Goal: Task Accomplishment & Management: Manage account settings

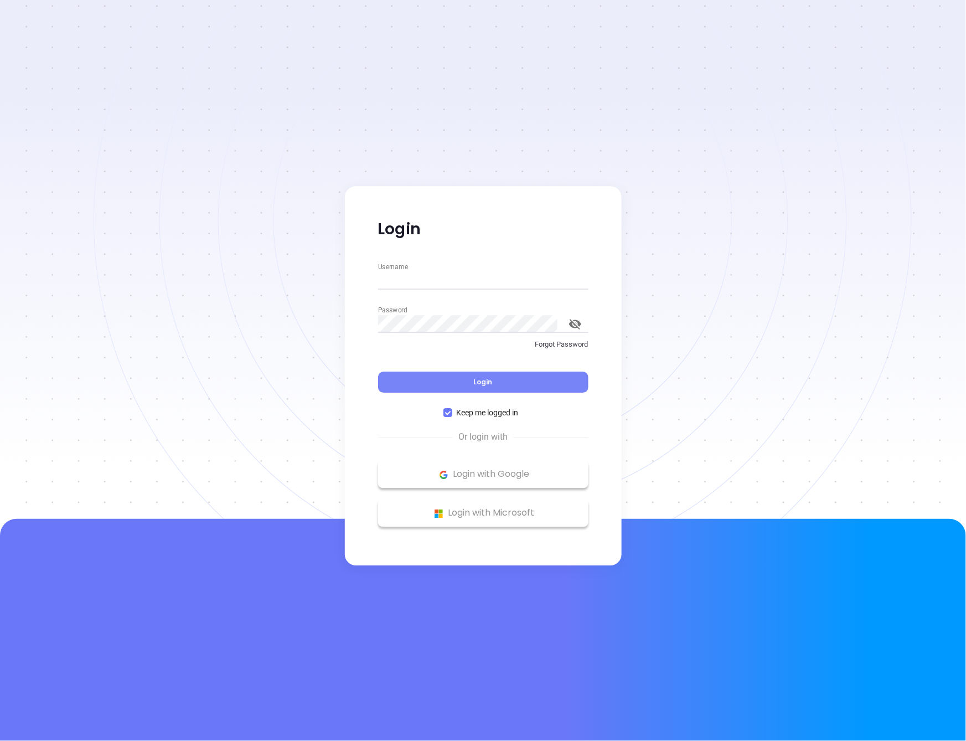
type input "megan@motiva.net"
click at [428, 377] on button "Login" at bounding box center [483, 382] width 210 height 21
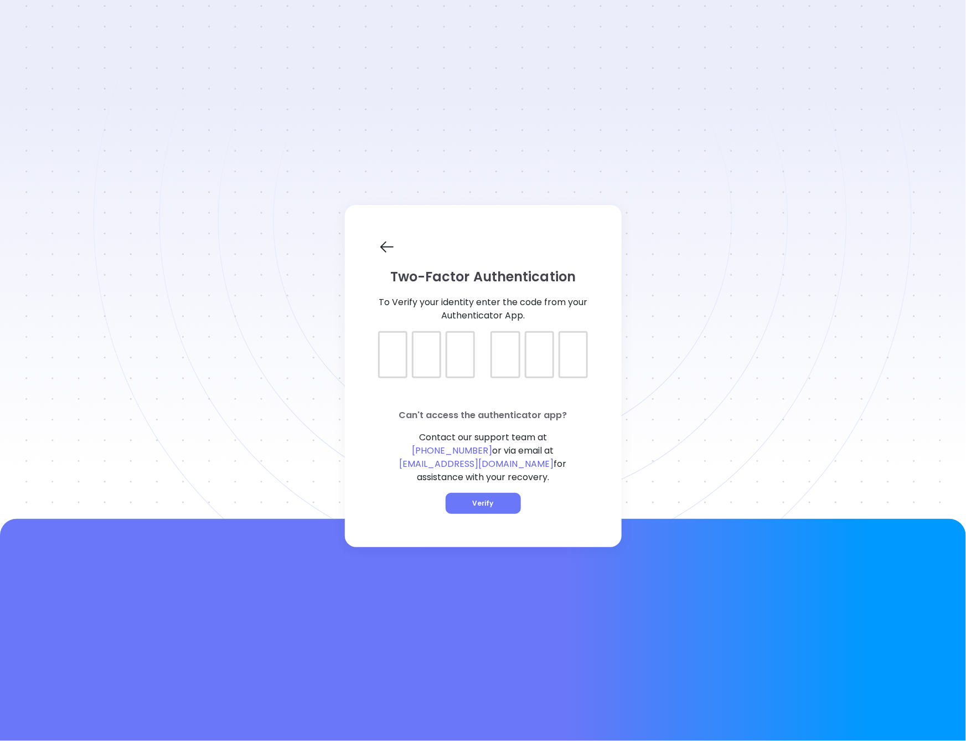
click at [382, 359] on div at bounding box center [483, 345] width 210 height 28
click at [388, 359] on div at bounding box center [483, 345] width 210 height 28
type input "496983"
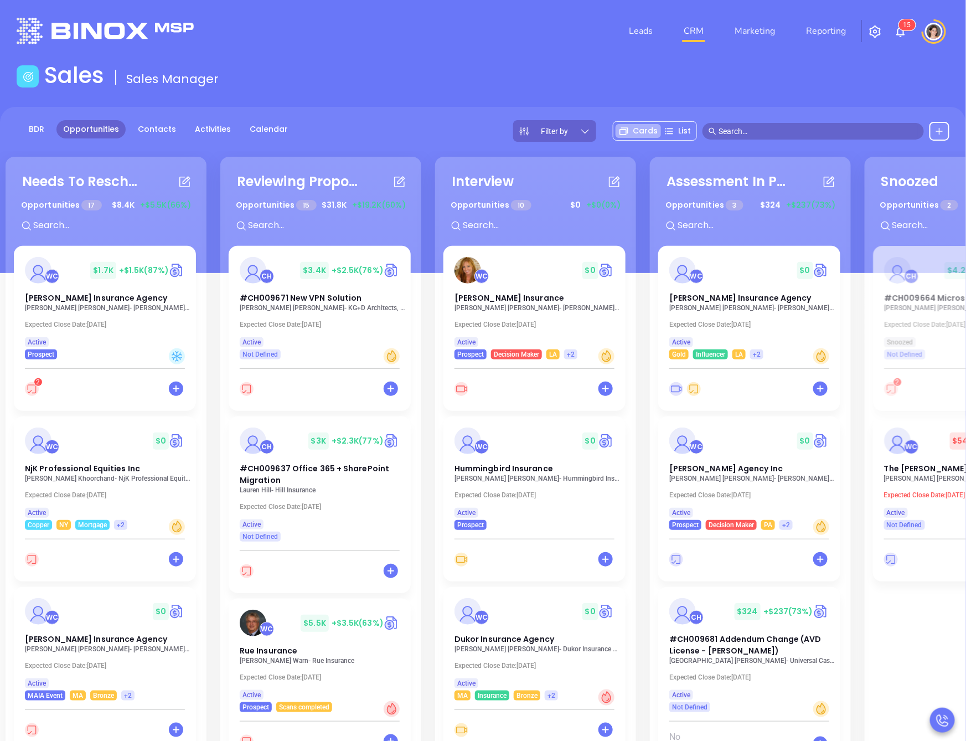
click at [361, 117] on div "BDR Opportunities Contacts Activities Calendar Filter by Cards List" at bounding box center [483, 190] width 966 height 166
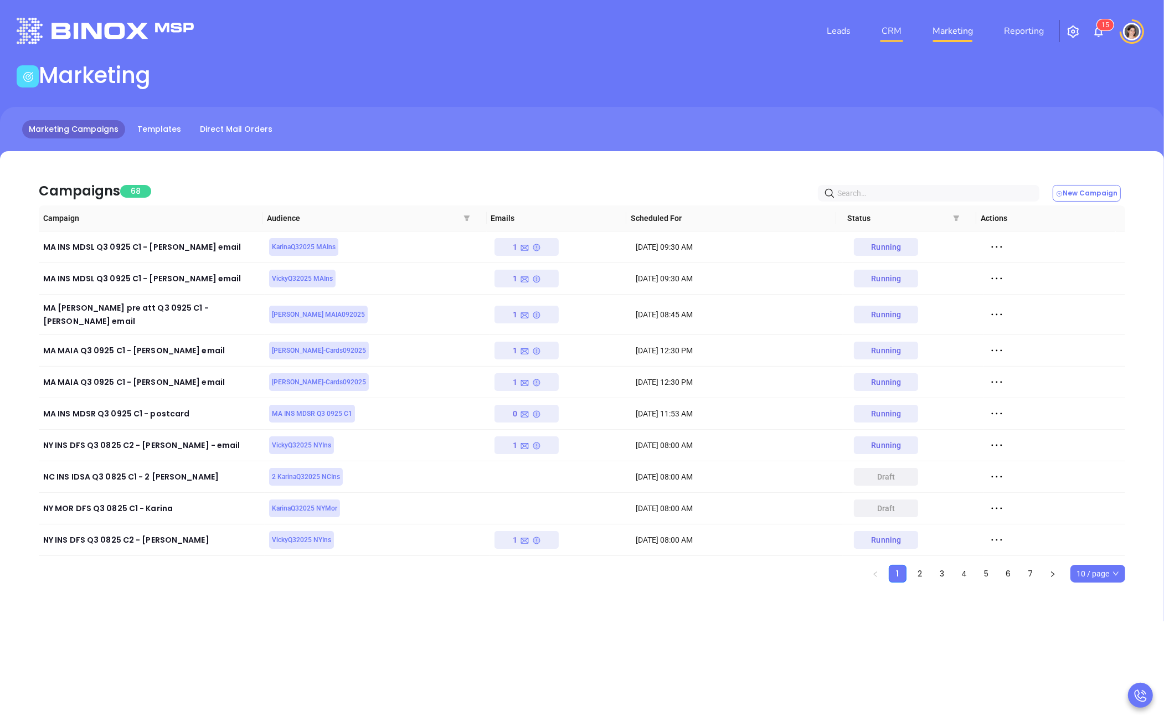
click at [861, 29] on link "CRM" at bounding box center [891, 31] width 29 height 22
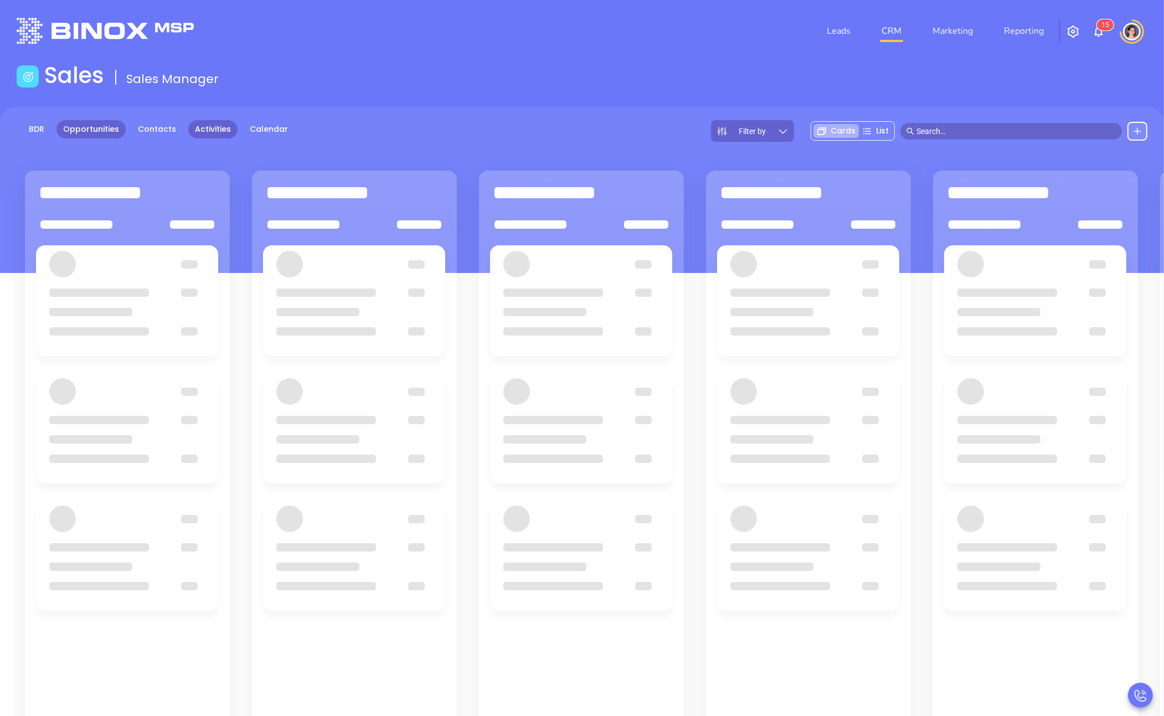
click at [212, 130] on link "Activities" at bounding box center [212, 129] width 49 height 18
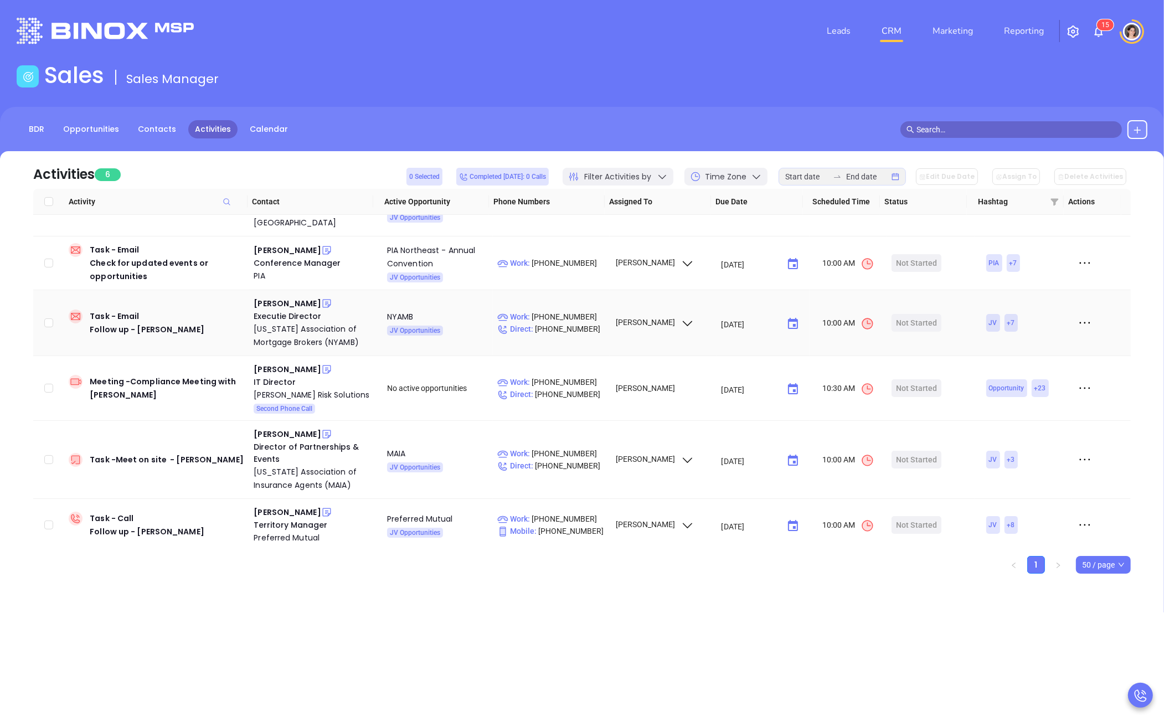
scroll to position [49, 0]
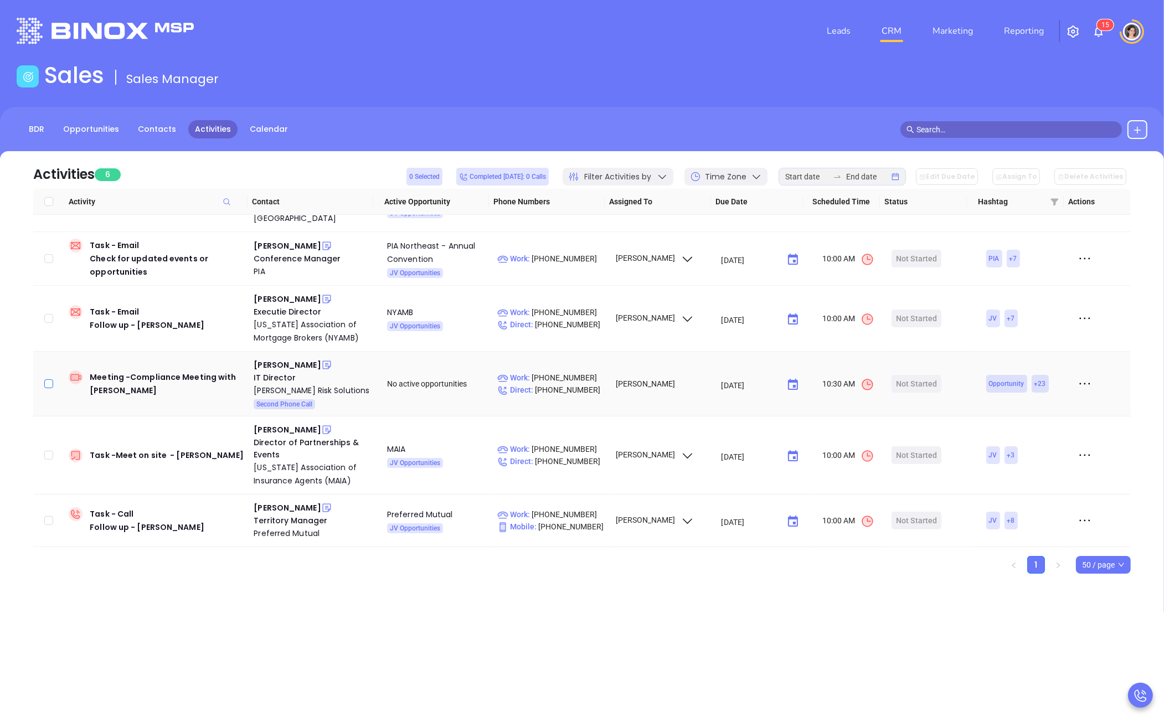
click at [47, 384] on input "checkbox" at bounding box center [48, 383] width 9 height 9
checkbox input "true"
click at [52, 454] on input "checkbox" at bounding box center [48, 455] width 9 height 9
checkbox input "true"
click at [39, 523] on td at bounding box center [48, 521] width 31 height 53
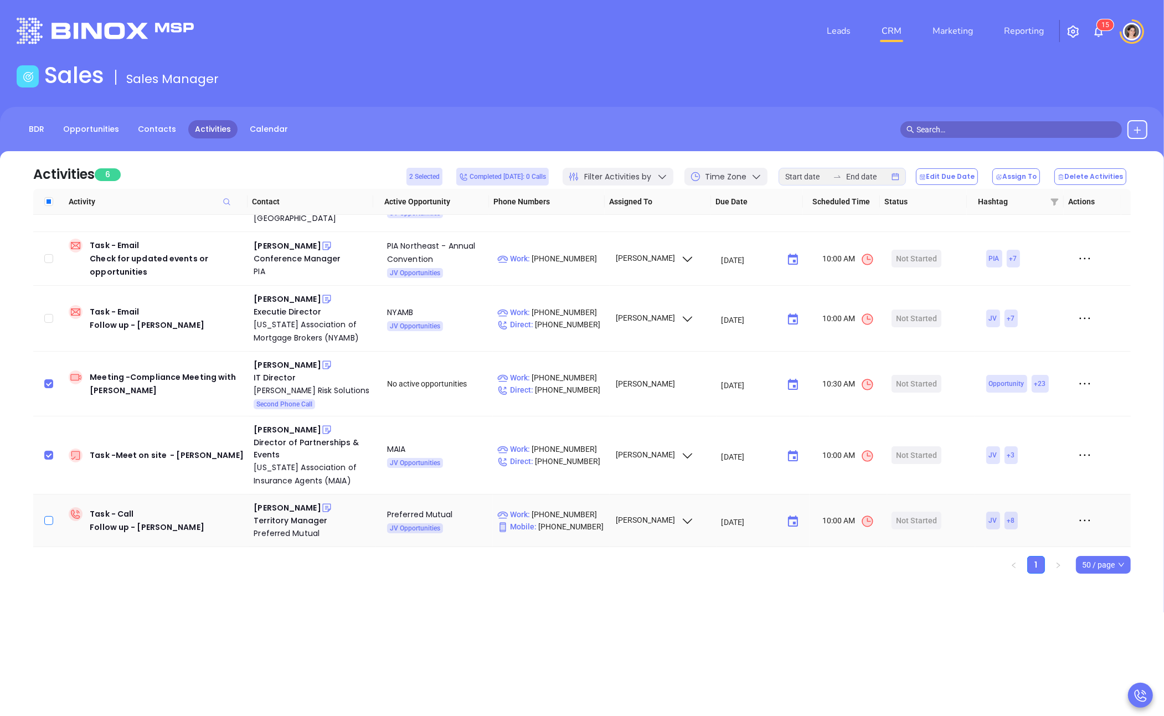
click at [45, 521] on input "checkbox" at bounding box center [48, 520] width 9 height 9
checkbox input "true"
click at [257, 511] on div "Jorge E. Padron" at bounding box center [287, 507] width 67 height 13
click at [290, 424] on div "Katheen Murphy" at bounding box center [287, 429] width 67 height 13
click at [288, 363] on div "Justin Kraus" at bounding box center [287, 364] width 67 height 13
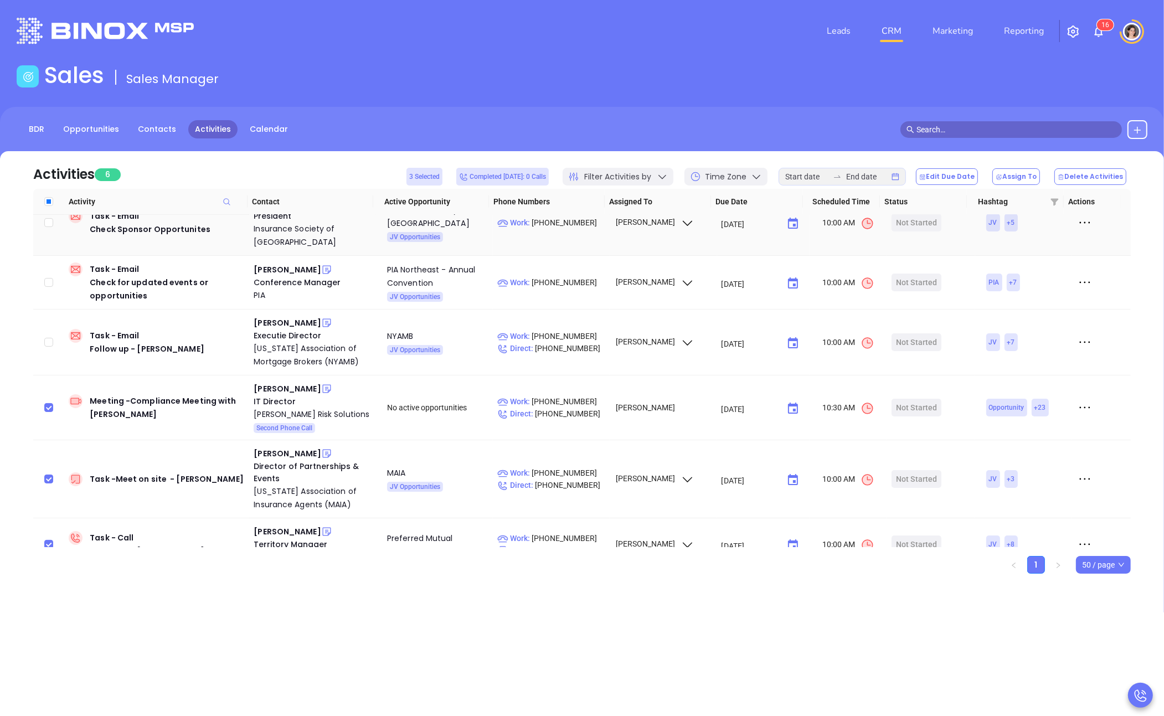
scroll to position [0, 0]
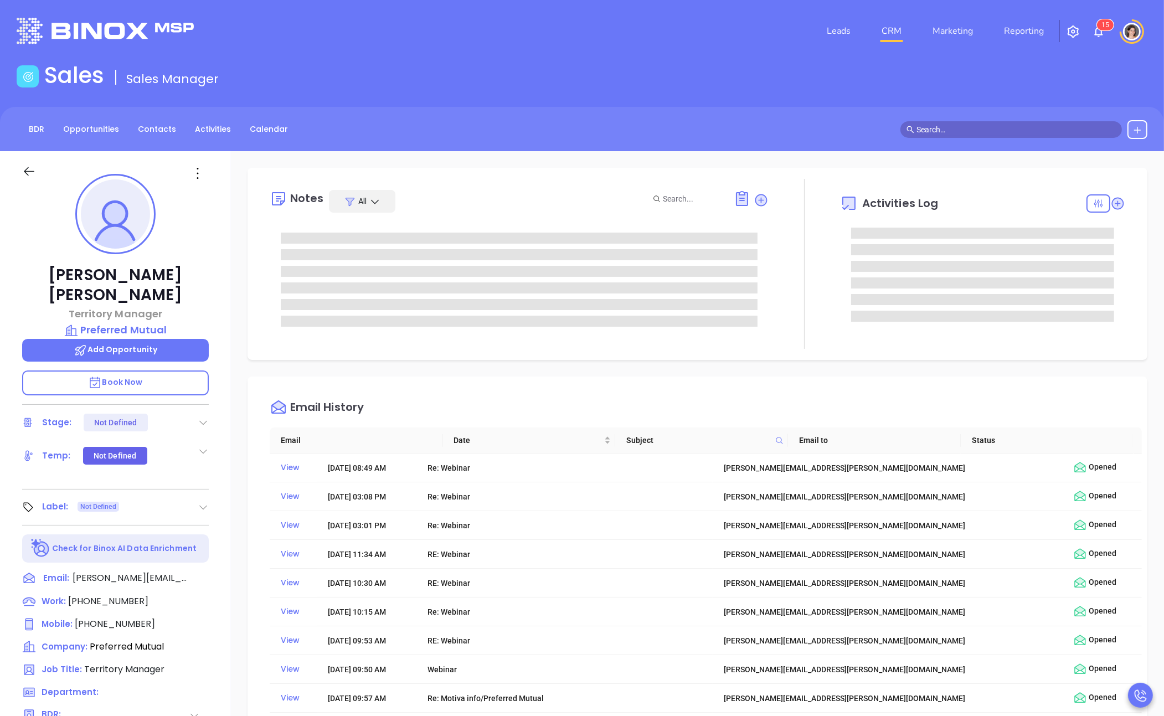
type input "[PERSON_NAME]"
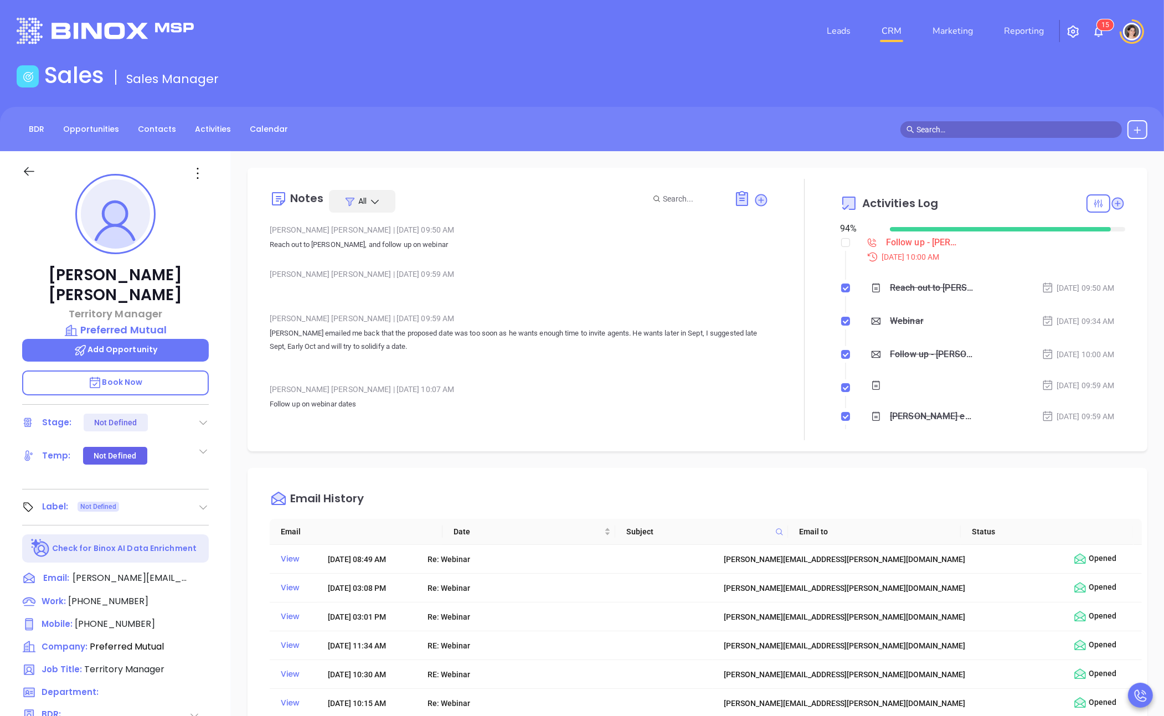
scroll to position [322, 0]
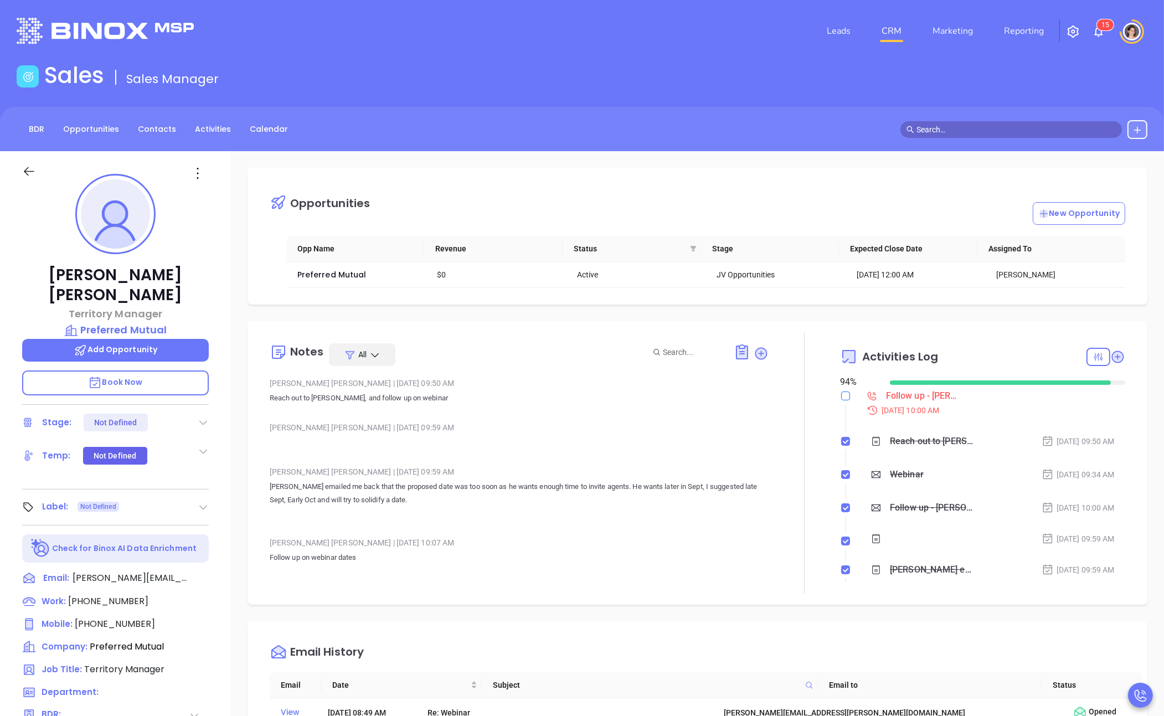
click at [841, 395] on input "checkbox" at bounding box center [845, 396] width 9 height 9
checkbox input "true"
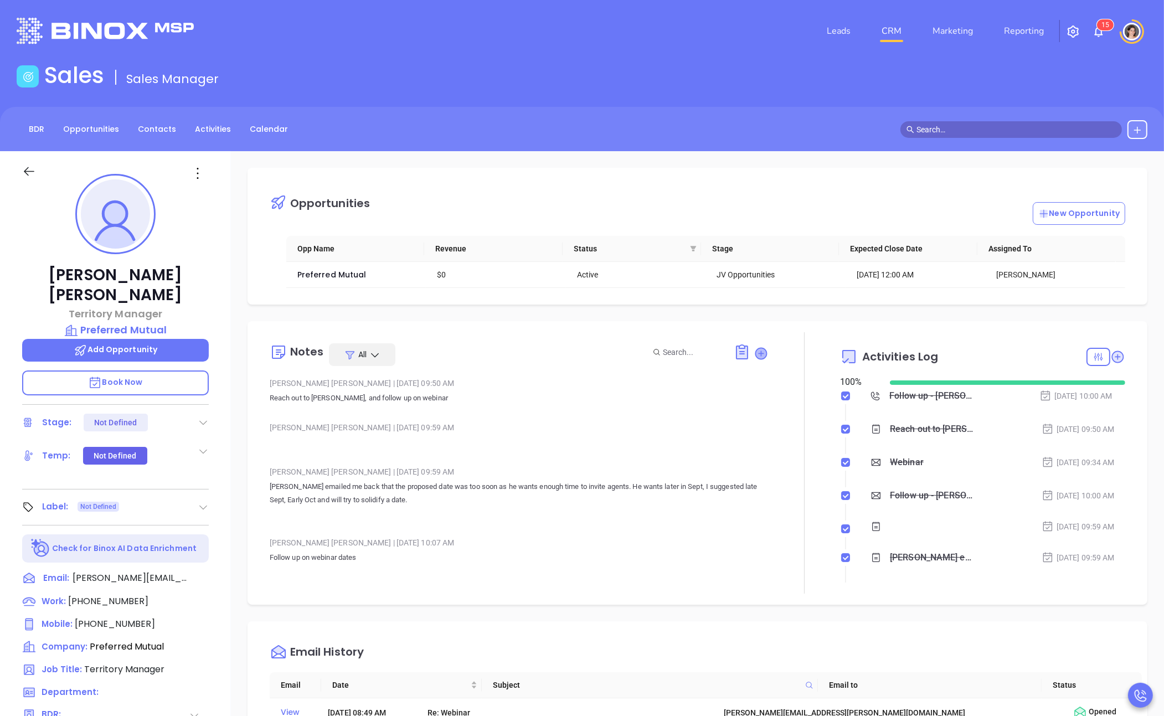
click at [756, 351] on icon at bounding box center [761, 353] width 11 height 11
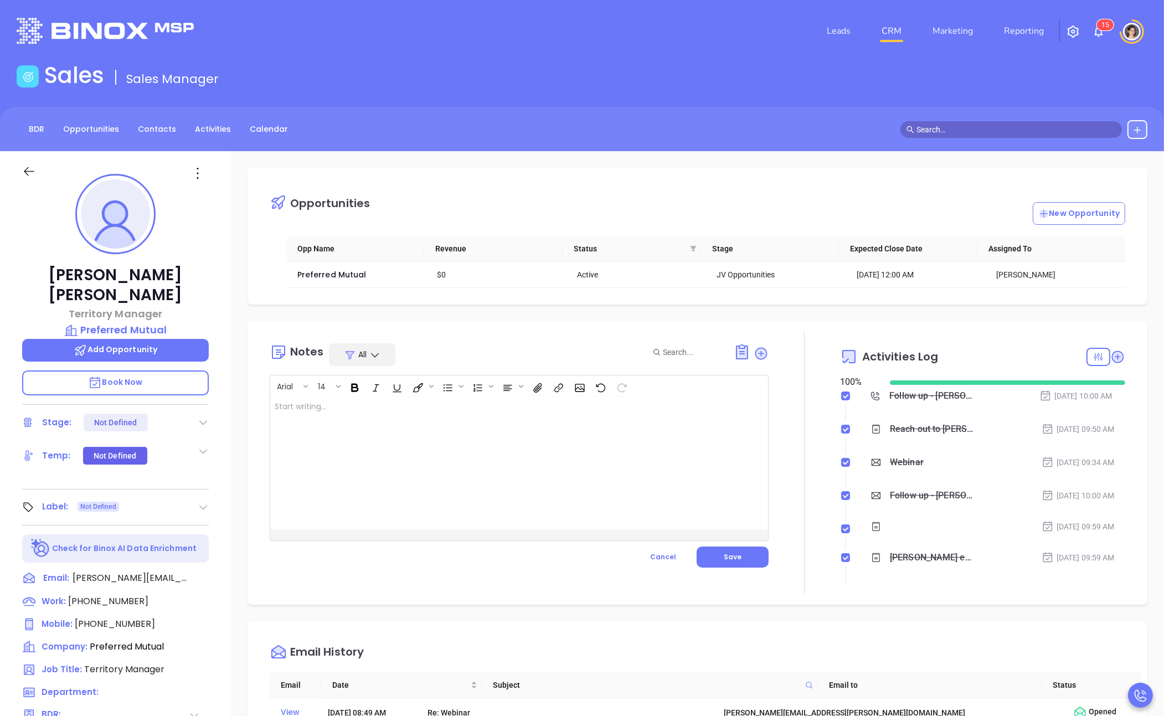
click at [414, 455] on div at bounding box center [501, 463] width 463 height 133
click at [729, 559] on span "Save" at bounding box center [733, 556] width 18 height 9
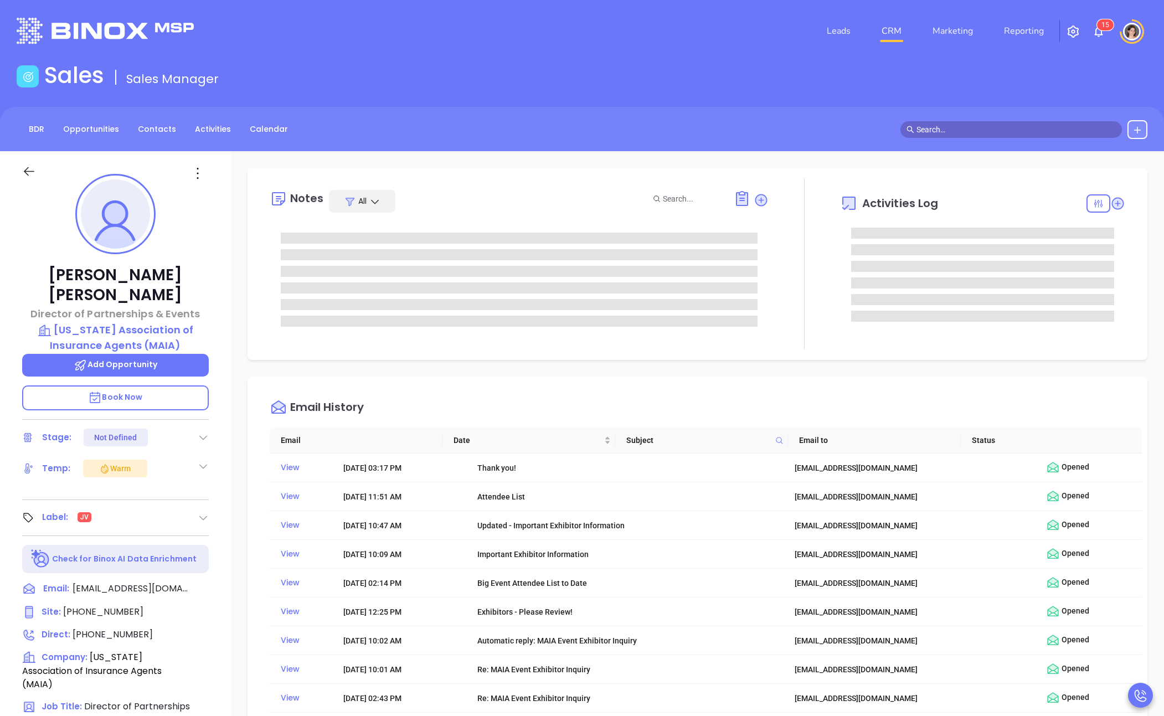
type input "Megan Youmans"
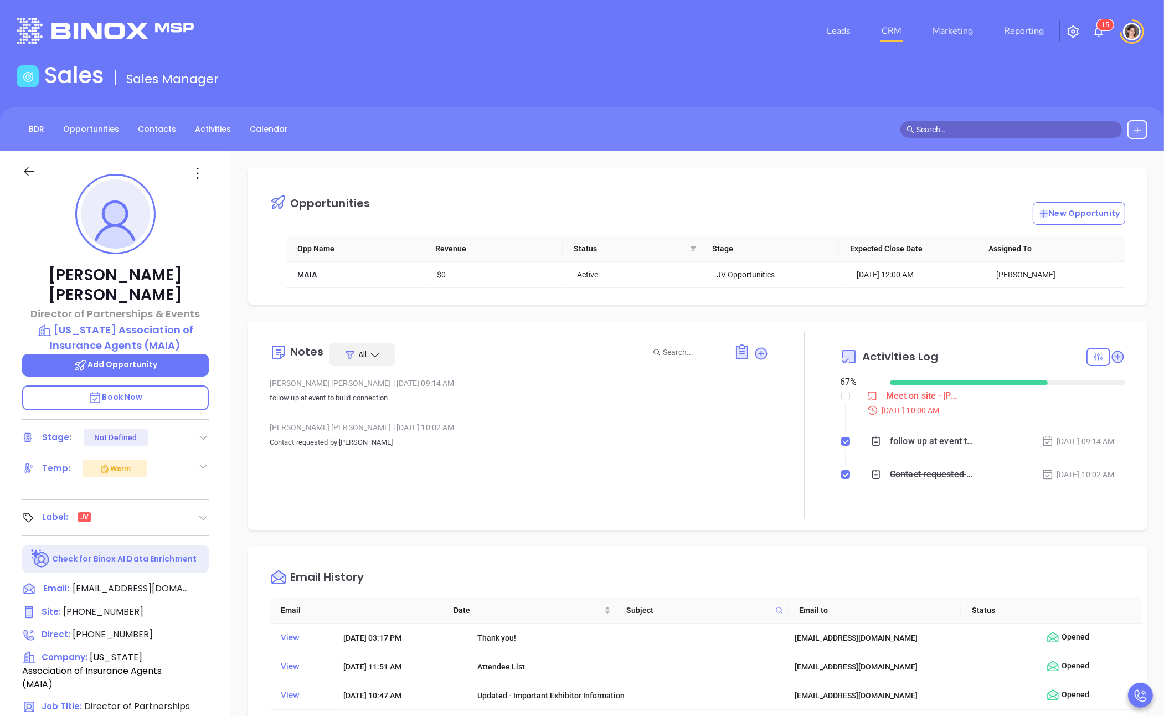
scroll to position [322, 0]
click at [755, 351] on icon at bounding box center [761, 353] width 12 height 12
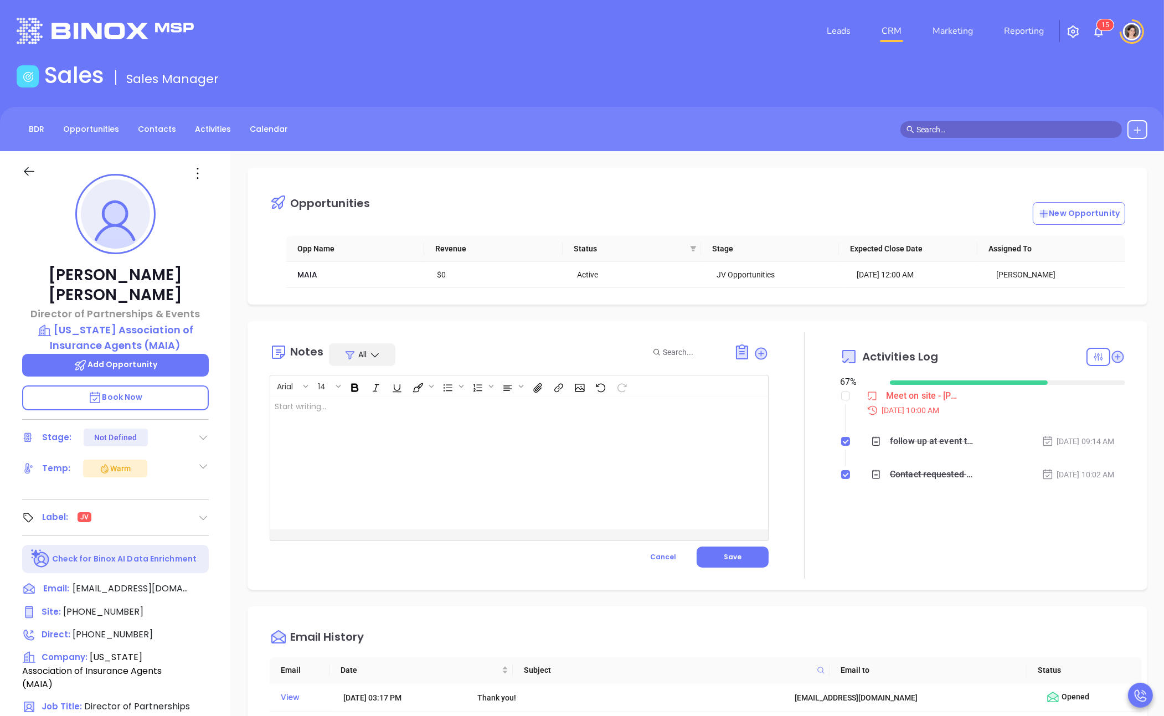
click at [466, 428] on div at bounding box center [501, 463] width 463 height 133
click at [744, 557] on button "Save" at bounding box center [733, 557] width 72 height 21
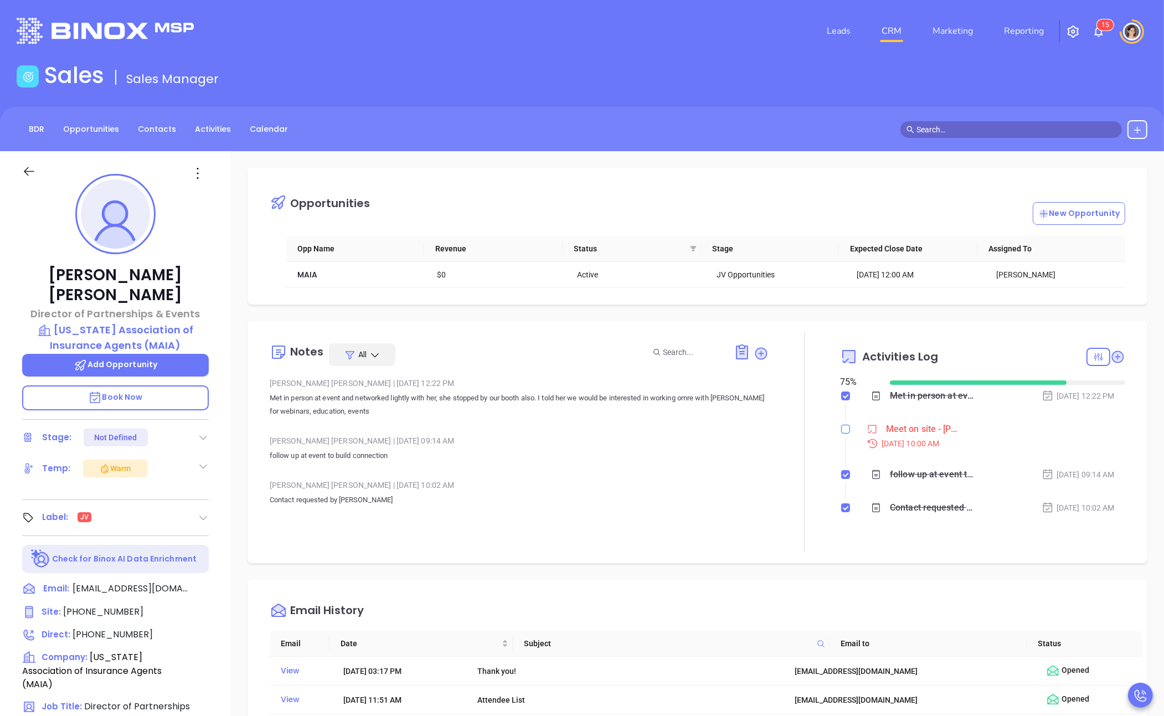
click at [841, 431] on input "checkbox" at bounding box center [845, 429] width 9 height 9
click at [842, 427] on input "checkbox" at bounding box center [845, 429] width 9 height 9
checkbox input "true"
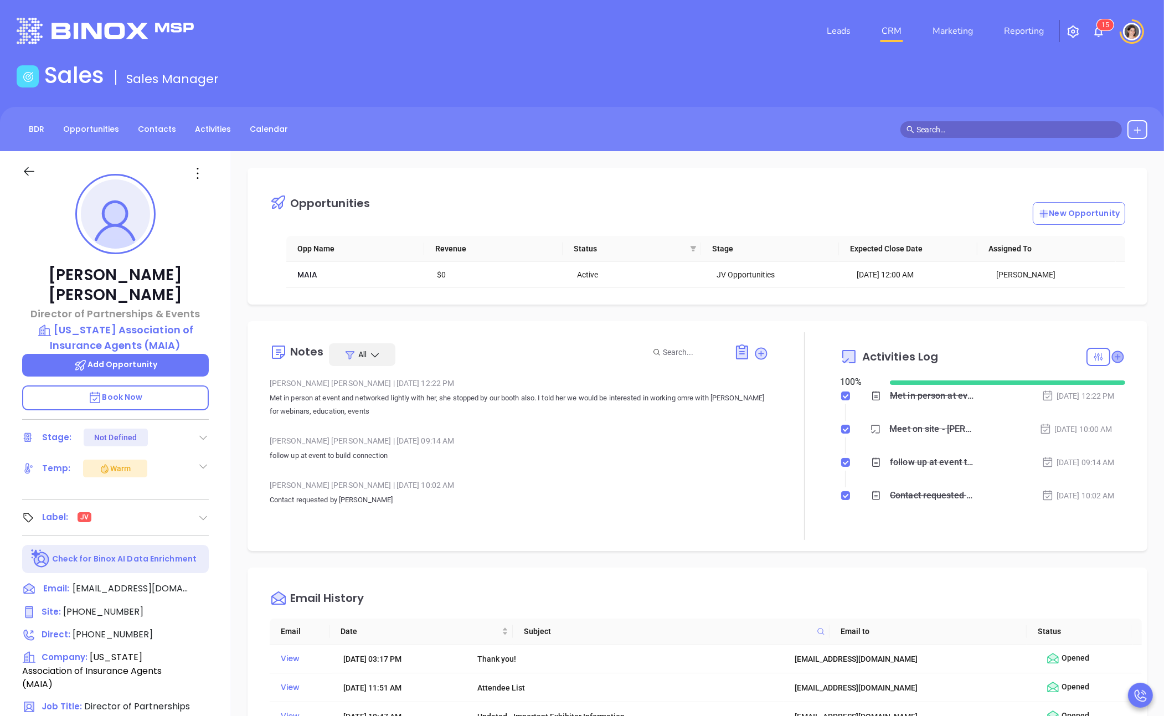
click at [1112, 355] on icon at bounding box center [1117, 356] width 11 height 11
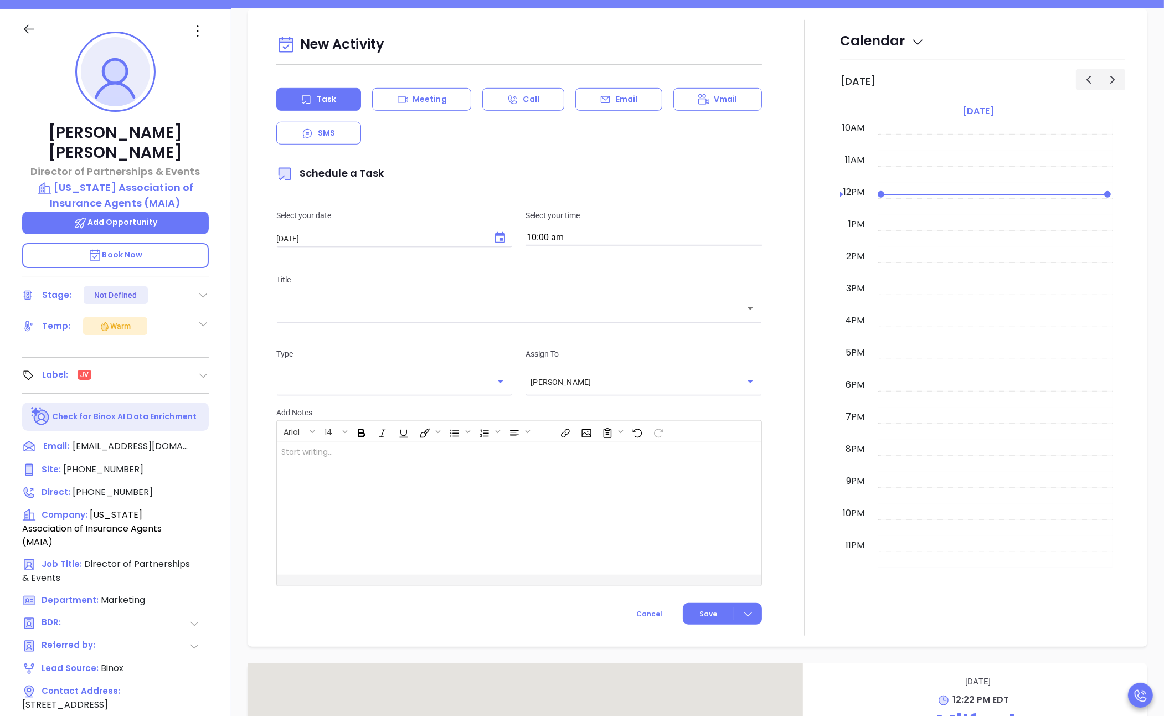
scroll to position [151, 0]
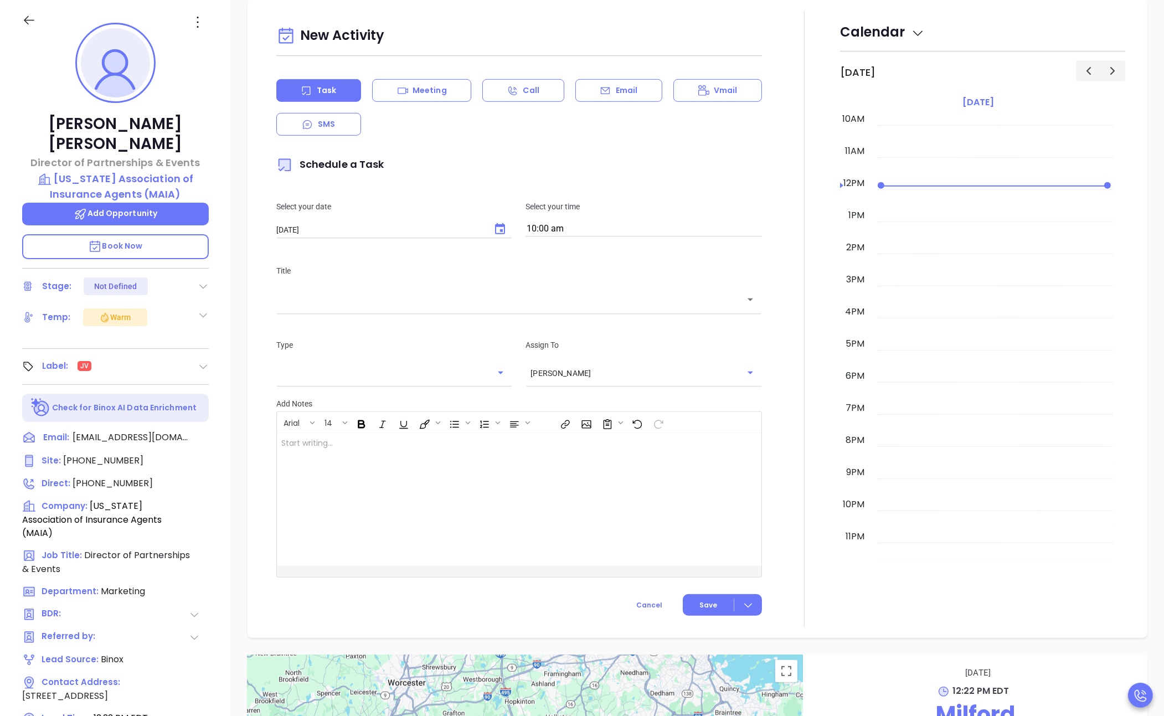
click at [353, 308] on div "​" at bounding box center [519, 299] width 486 height 24
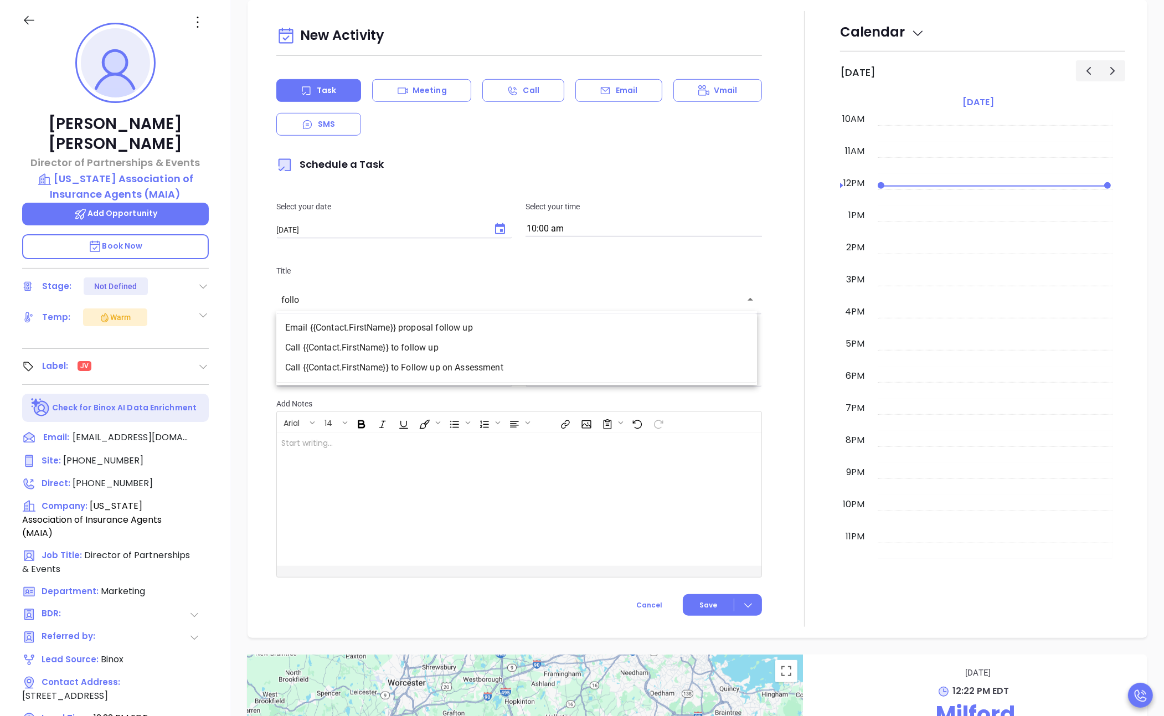
click at [348, 349] on li "Call {{Contact.FirstName}} to follow up" at bounding box center [516, 348] width 481 height 20
type input "Call Katheen to follow up"
type input "Call"
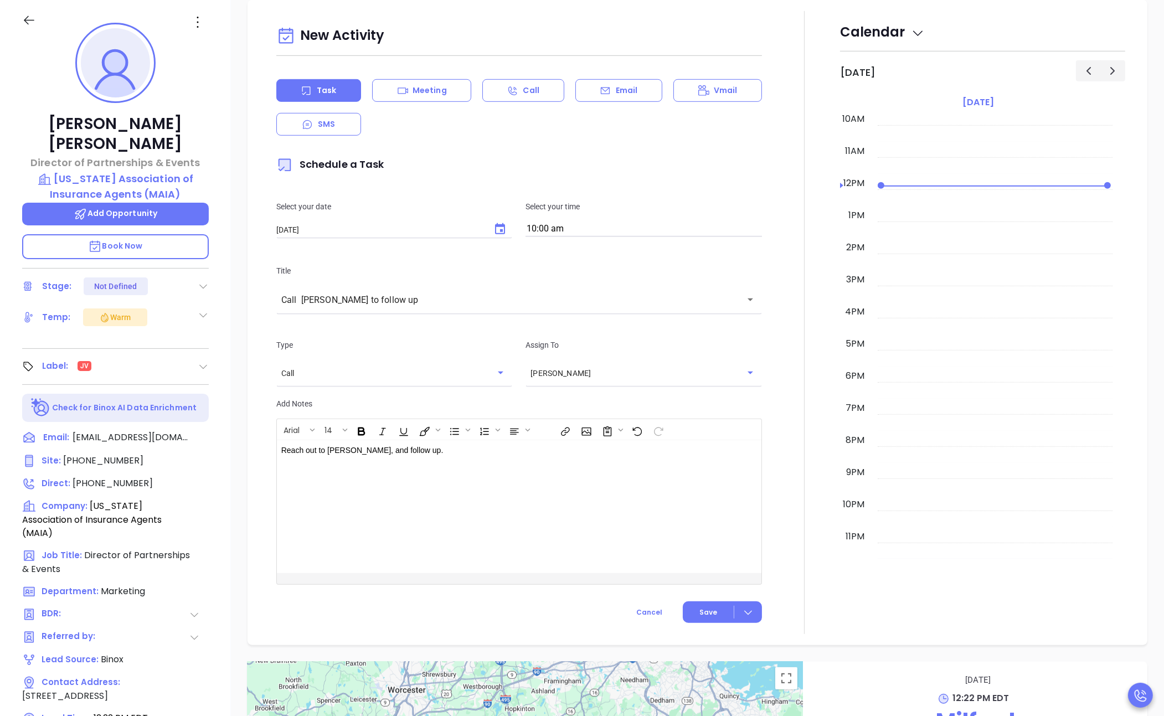
click at [366, 457] on div "Reach out to Katheen, and follow up." at bounding box center [502, 506] width 451 height 133
click at [360, 309] on div "Call Katheen to follow up ​" at bounding box center [519, 299] width 486 height 24
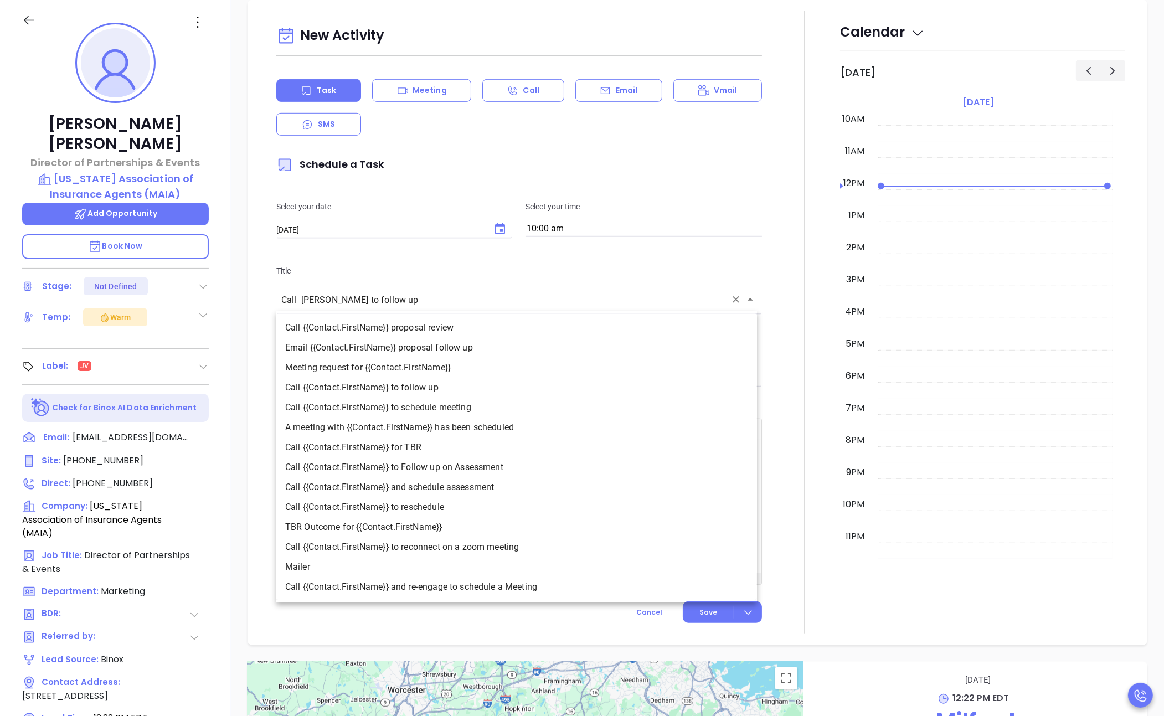
click at [360, 309] on div "Call Katheen to follow up ​" at bounding box center [519, 299] width 486 height 24
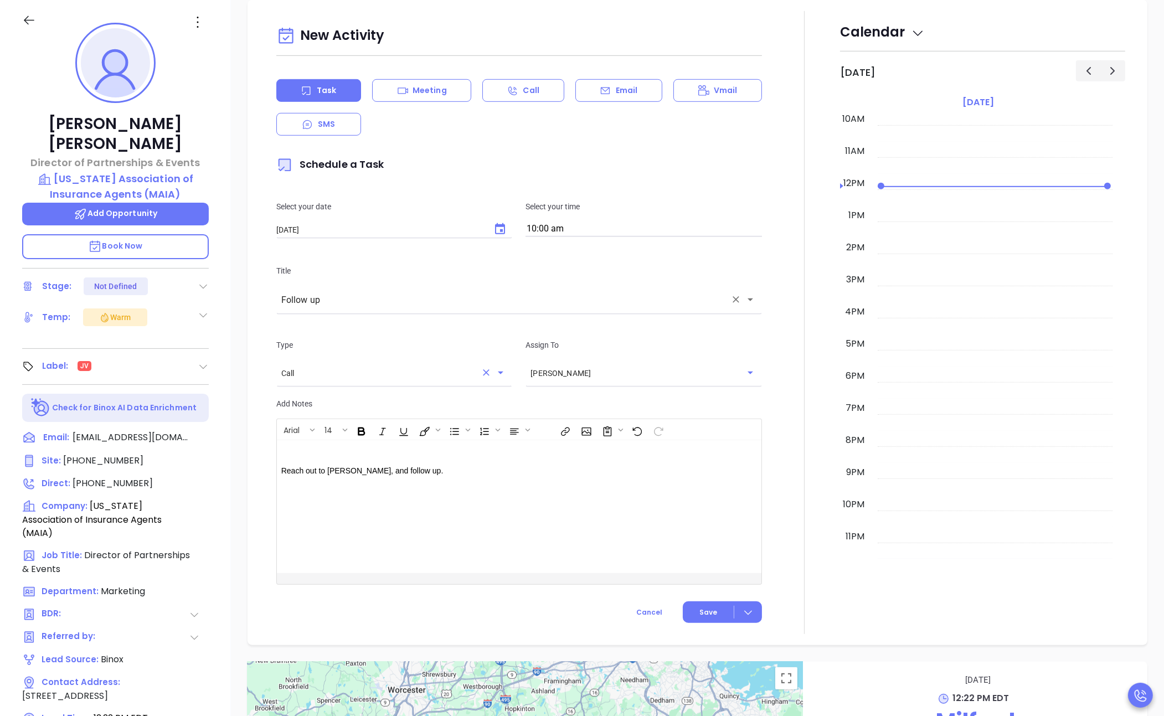
type input "Call Katheen to follow up"
click at [479, 486] on div "Reach out to Katheen, and follow up." at bounding box center [502, 506] width 451 height 133
click at [495, 229] on icon "Choose date, selected date is Oct 2, 2025" at bounding box center [500, 228] width 10 height 11
click at [325, 318] on button "6" at bounding box center [321, 320] width 20 height 20
type input "[DATE]"
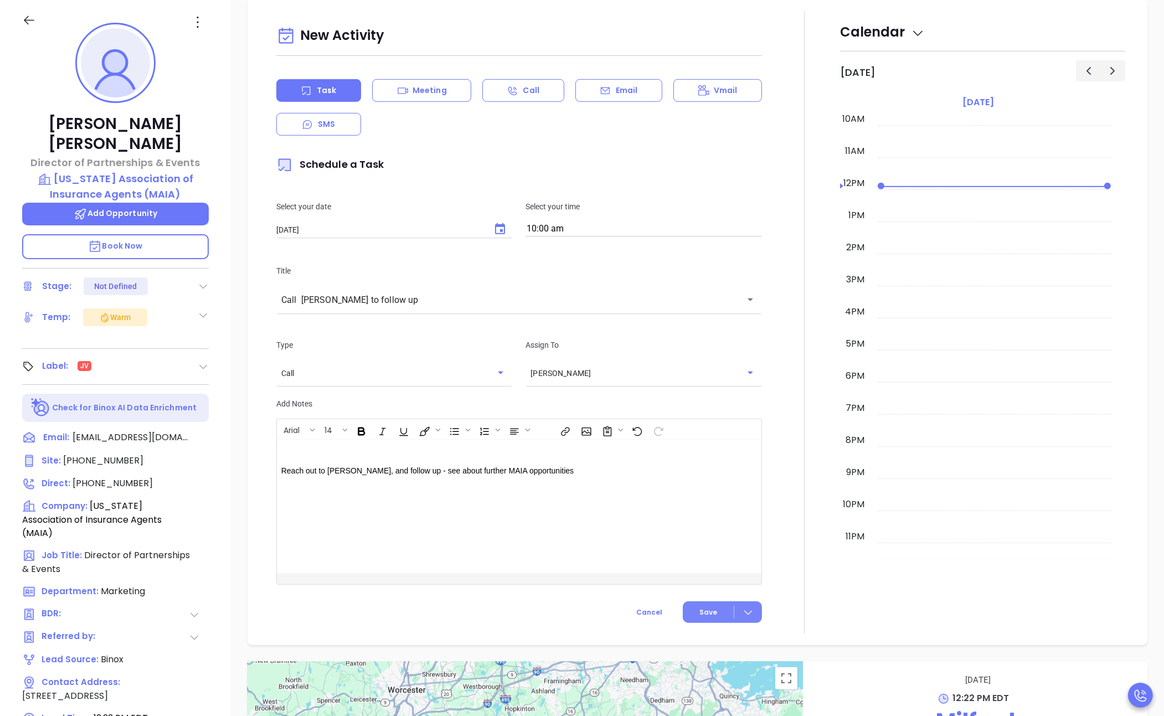
click at [700, 611] on span "Save" at bounding box center [709, 613] width 18 height 10
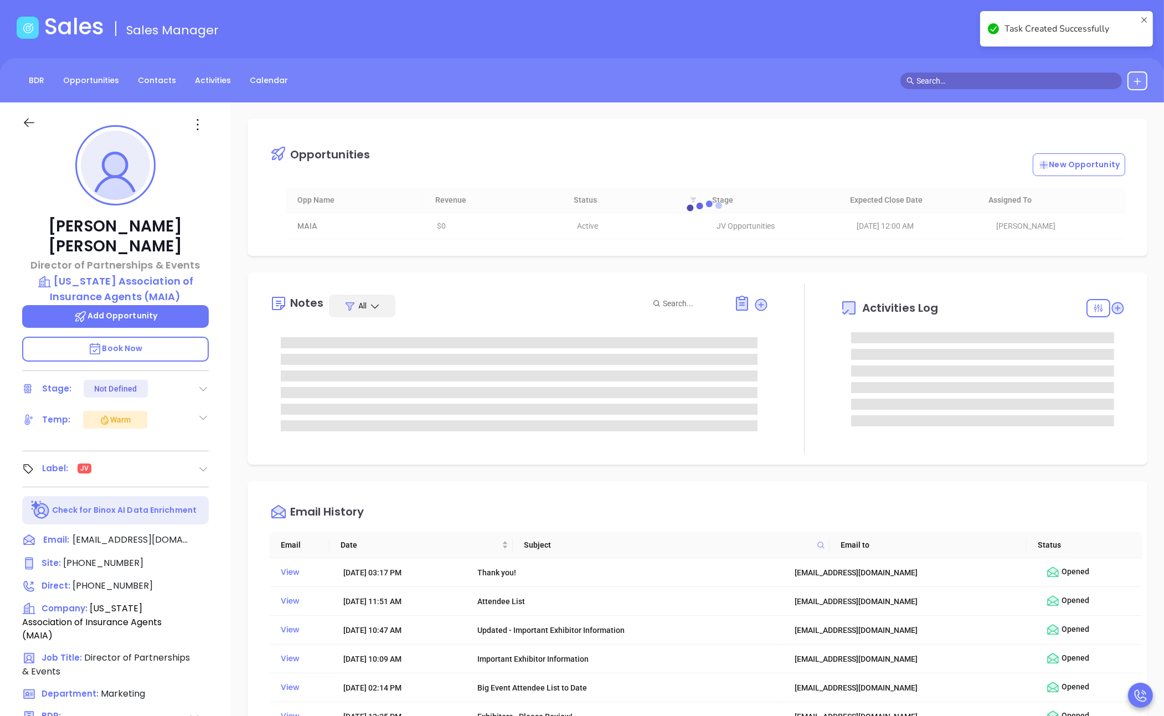
scroll to position [0, 0]
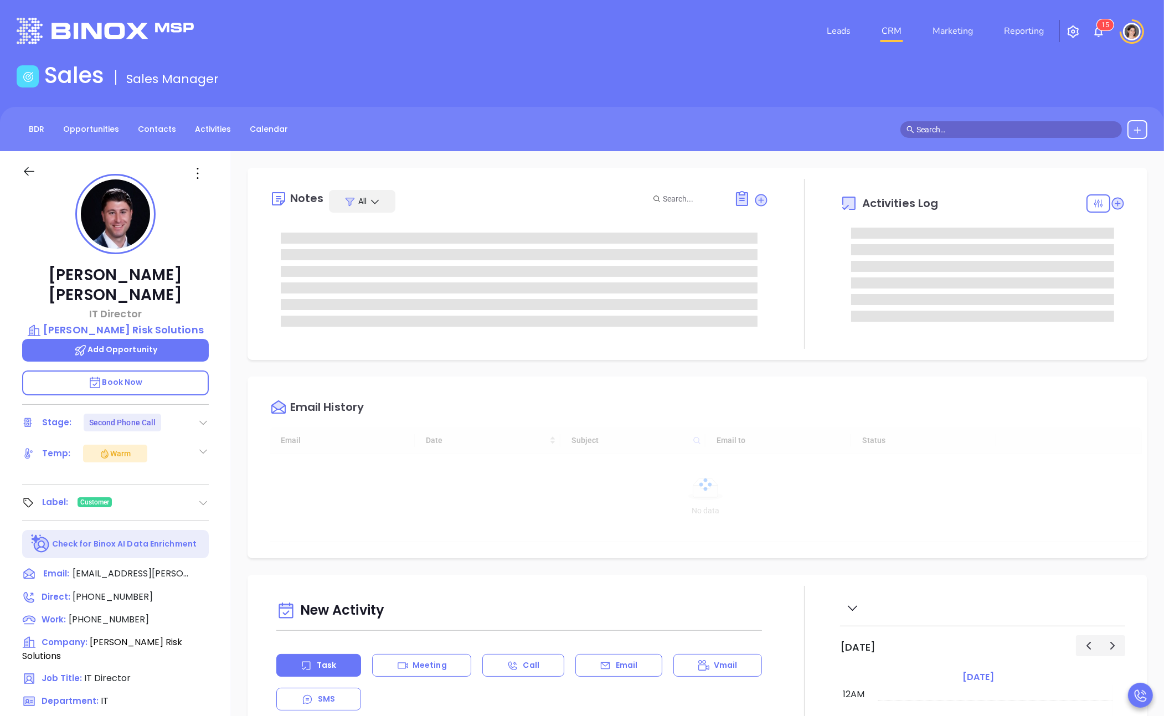
scroll to position [322, 0]
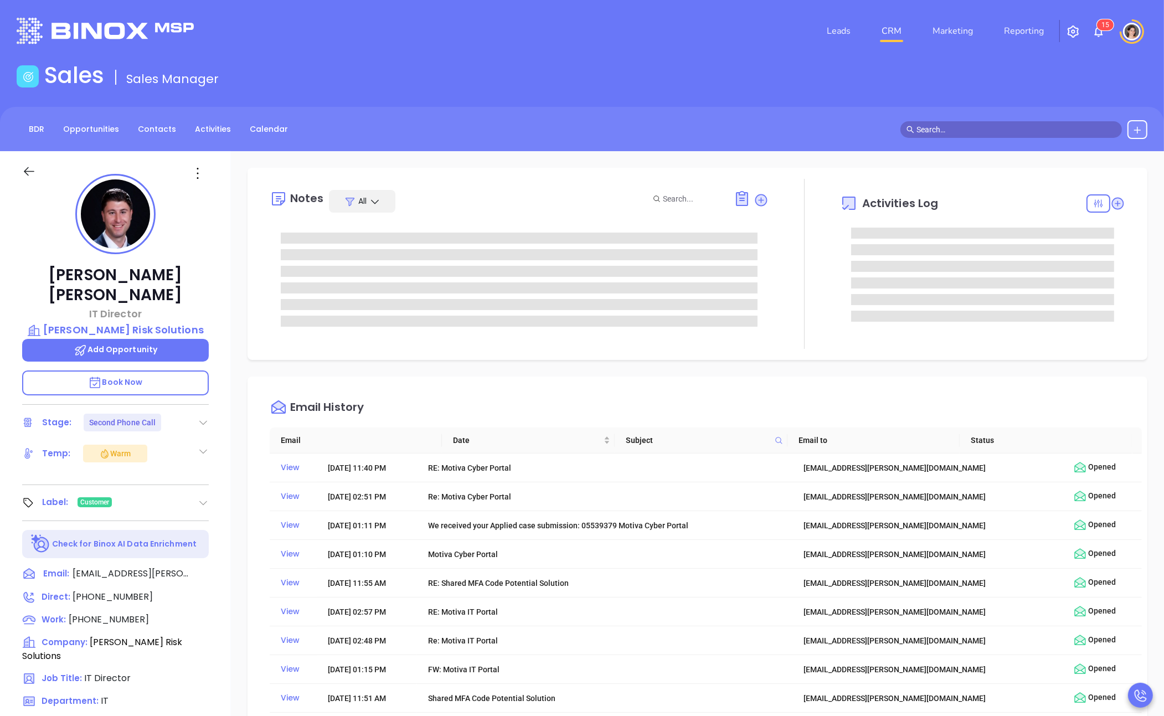
type input "[PERSON_NAME]"
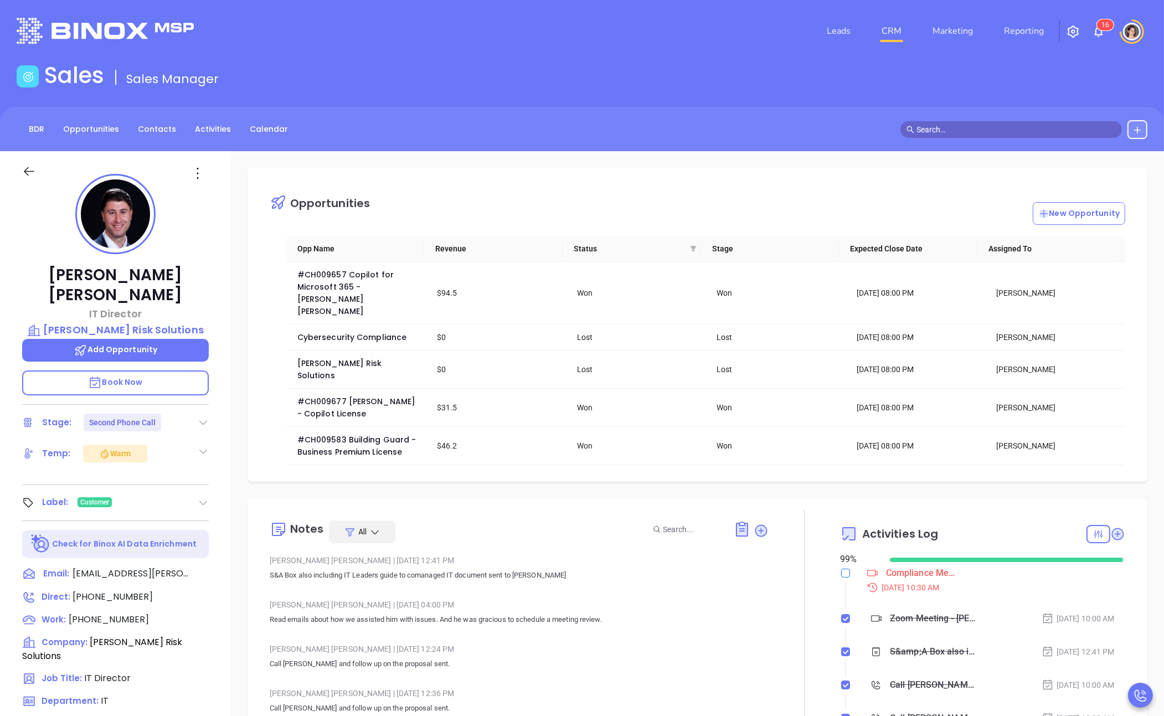
click at [841, 569] on input "checkbox" at bounding box center [845, 573] width 9 height 9
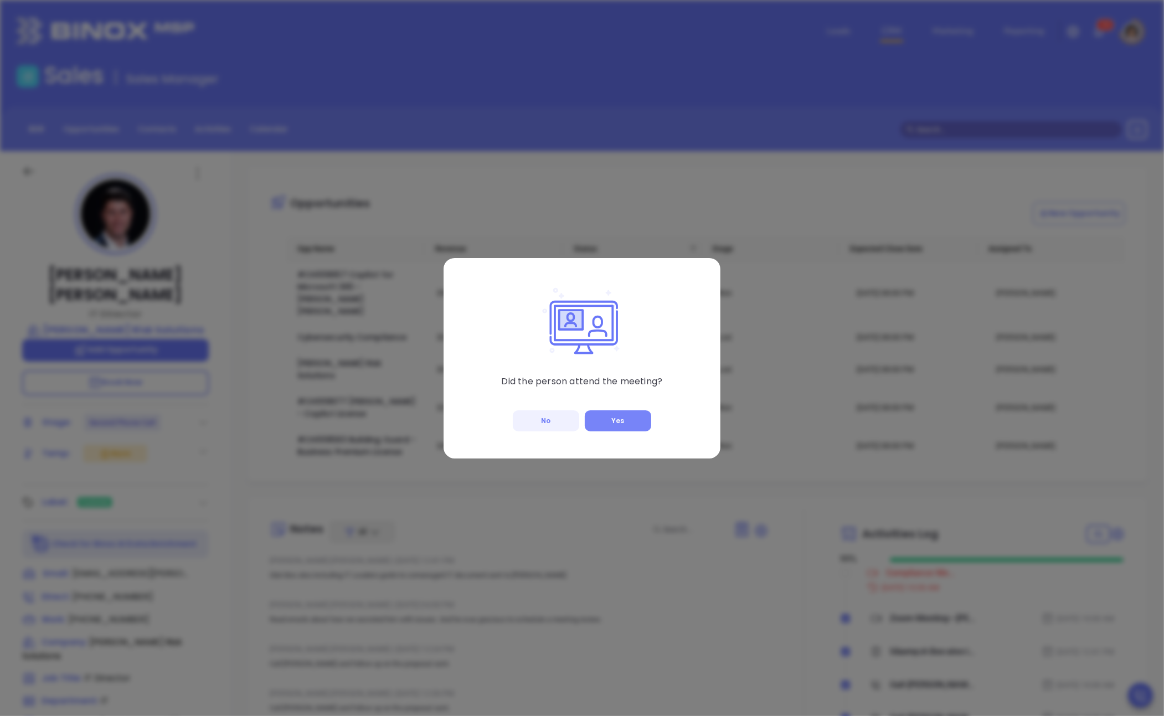
click at [625, 416] on button "Yes" at bounding box center [618, 420] width 66 height 21
checkbox input "true"
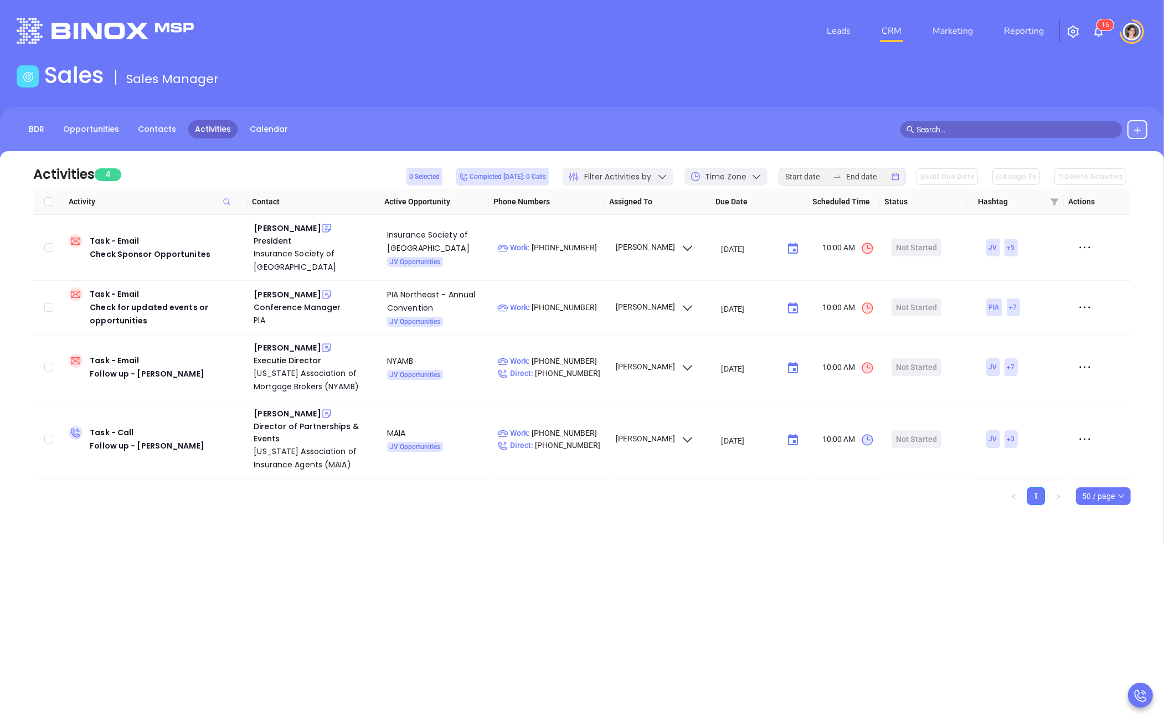
click at [964, 130] on input "text" at bounding box center [1016, 130] width 199 height 12
click at [709, 123] on div "BDR Opportunities Contacts Activities Calendar" at bounding box center [582, 129] width 1164 height 19
click at [156, 131] on link "Contacts" at bounding box center [157, 129] width 52 height 18
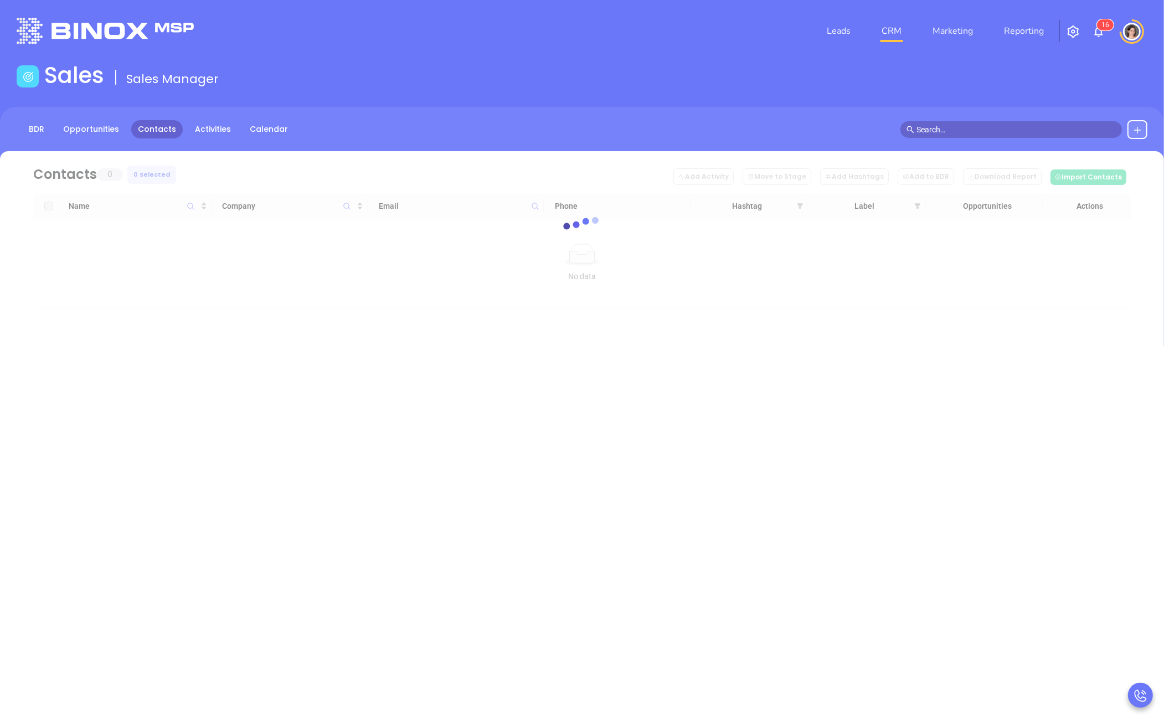
click at [937, 133] on input "text" at bounding box center [1016, 130] width 199 height 12
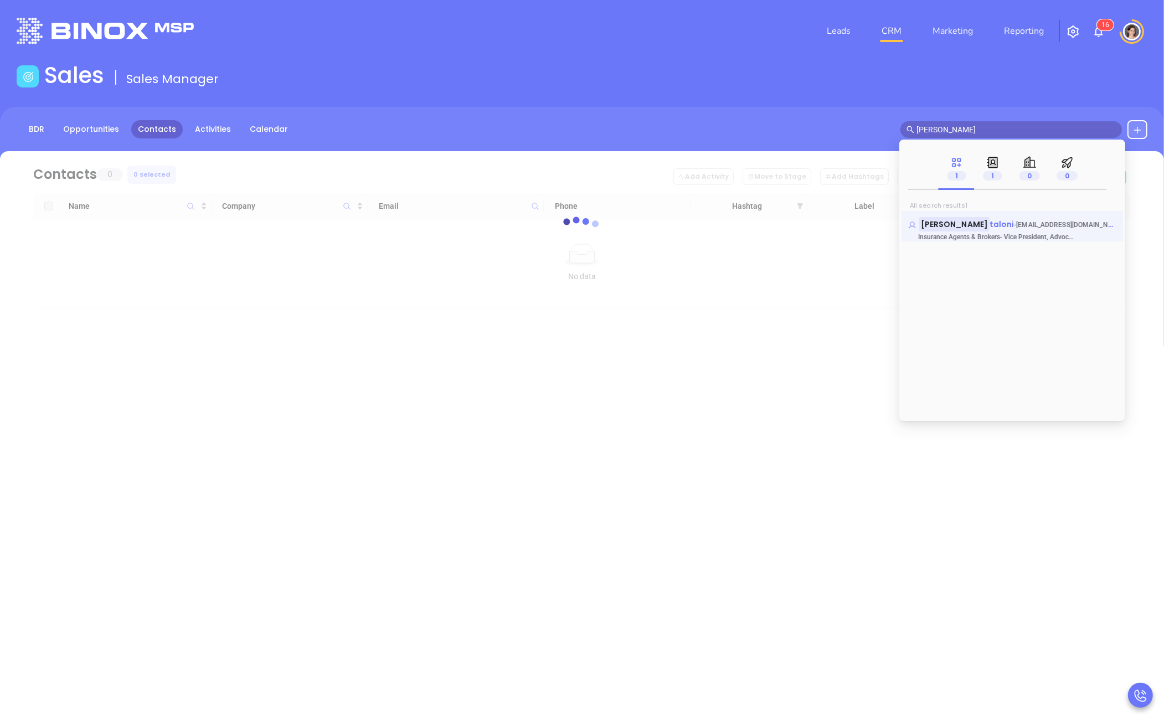
type input "[PERSON_NAME]"
click at [958, 217] on mark "[PERSON_NAME]" at bounding box center [954, 224] width 70 height 14
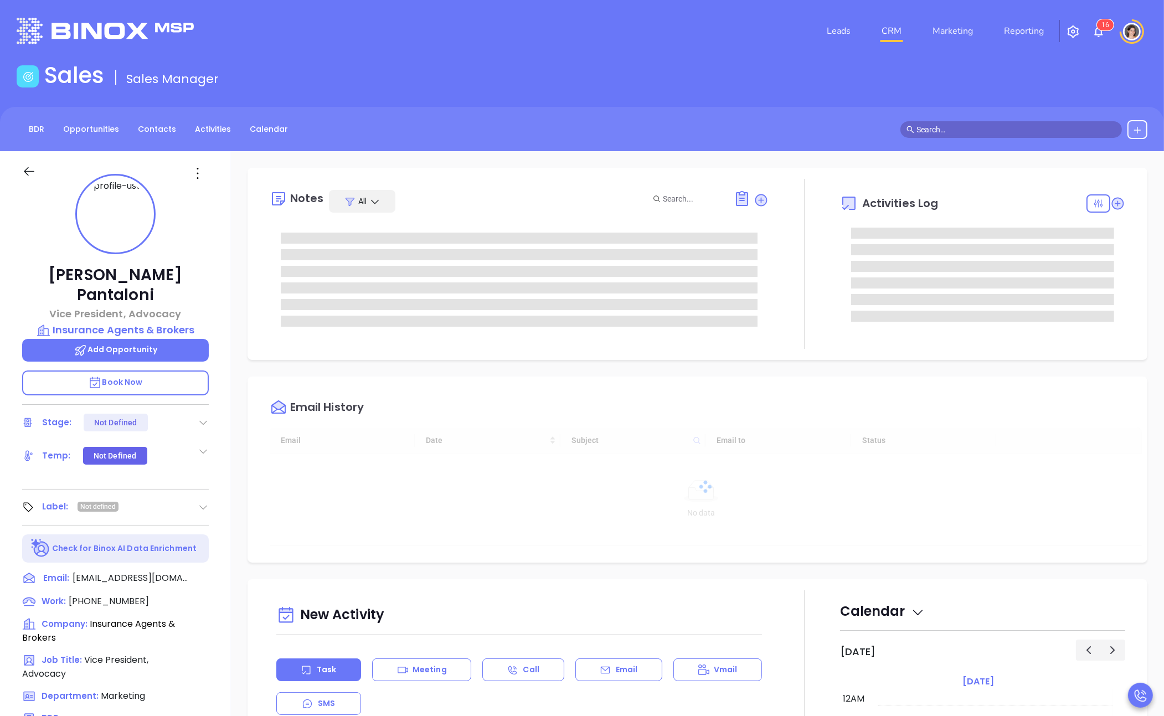
scroll to position [322, 0]
type input "[PERSON_NAME]"
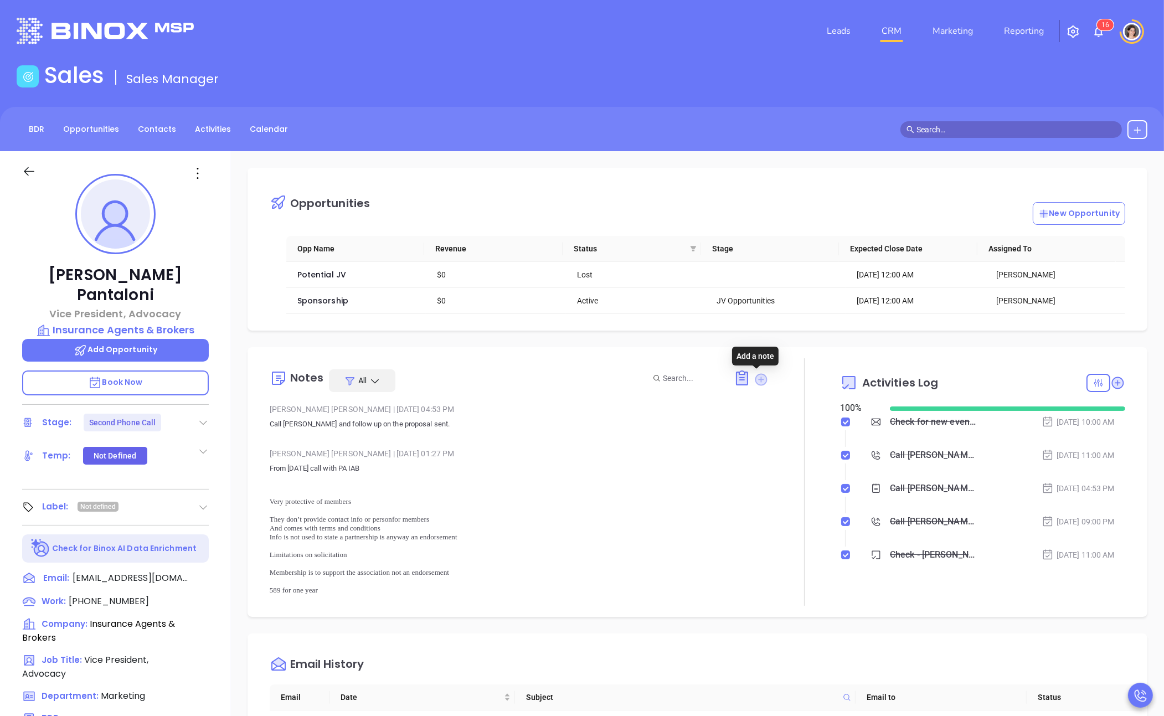
click at [756, 377] on icon at bounding box center [761, 379] width 12 height 12
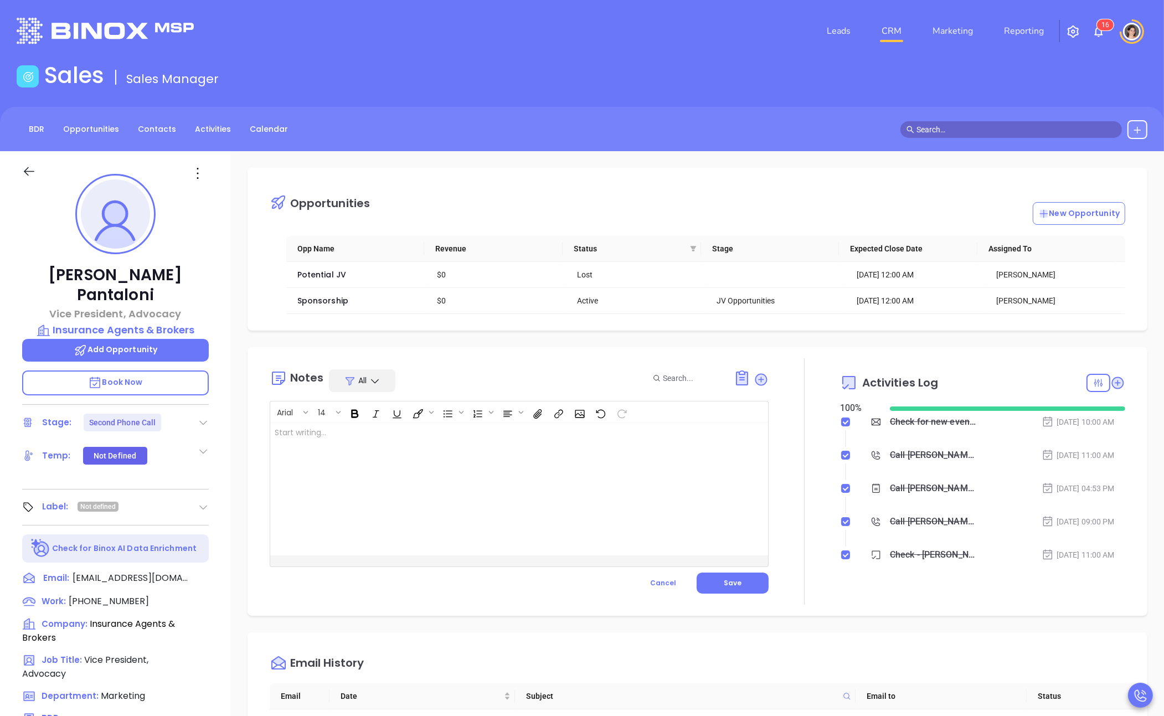
click at [477, 439] on div at bounding box center [501, 489] width 463 height 133
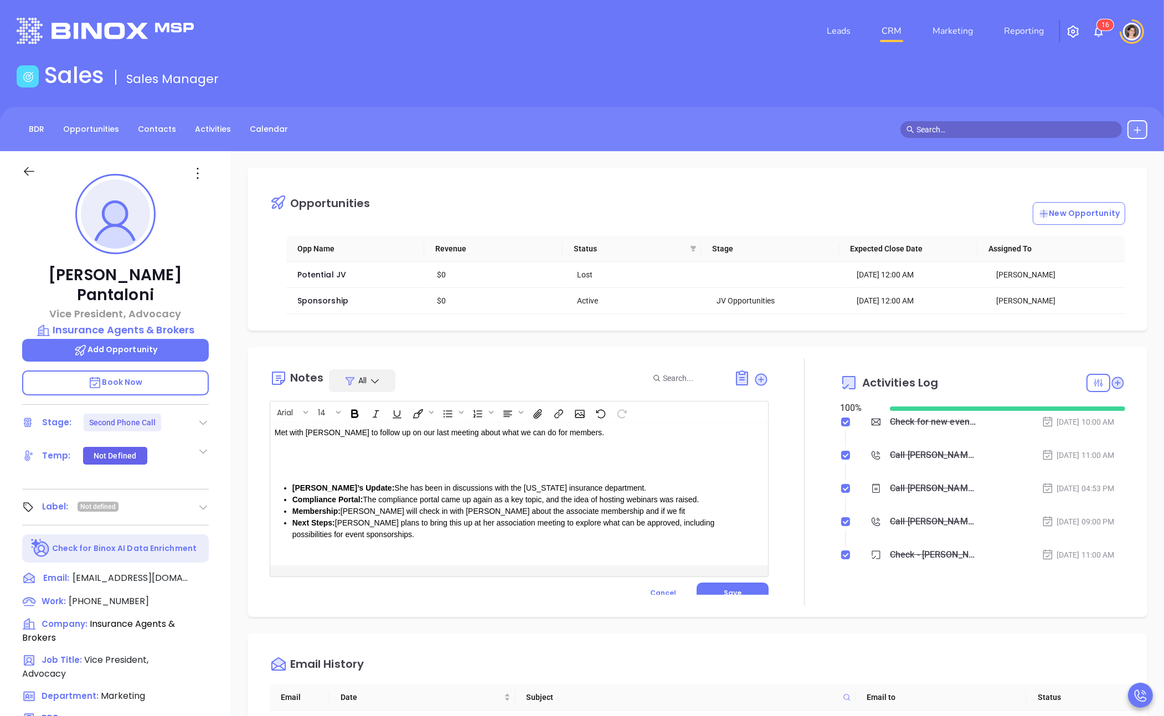
click at [365, 466] on div "Met with [PERSON_NAME] to follow up on our last meeting about what we can do fo…" at bounding box center [501, 494] width 463 height 143
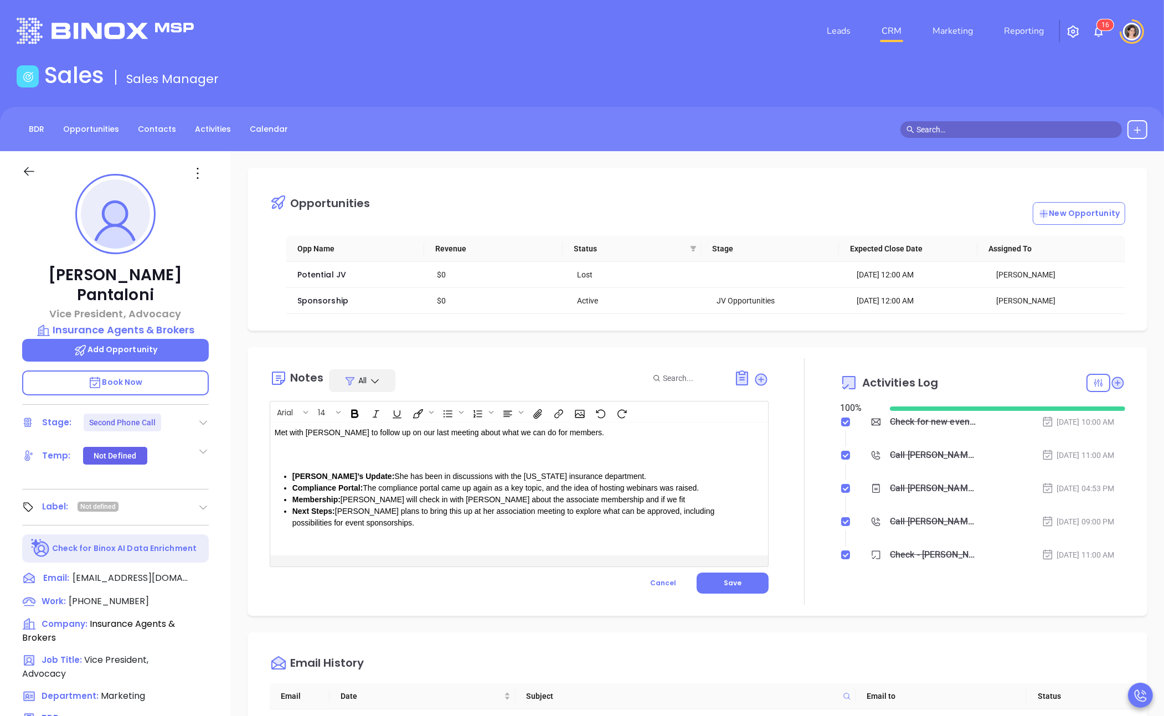
click at [364, 446] on p "Met with [PERSON_NAME] to follow up on our last meeting about what we can do fo…" at bounding box center [502, 444] width 454 height 35
click at [472, 534] on div "Met with [PERSON_NAME] to follow up on our last meeting about what we can do fo…" at bounding box center [501, 489] width 463 height 133
click at [657, 469] on div "Met with [PERSON_NAME] to follow up on our last meeting about what we can do fo…" at bounding box center [501, 489] width 463 height 133
click at [649, 458] on p "Met with [PERSON_NAME] to follow up on our last meeting about what we can do fo…" at bounding box center [502, 444] width 454 height 35
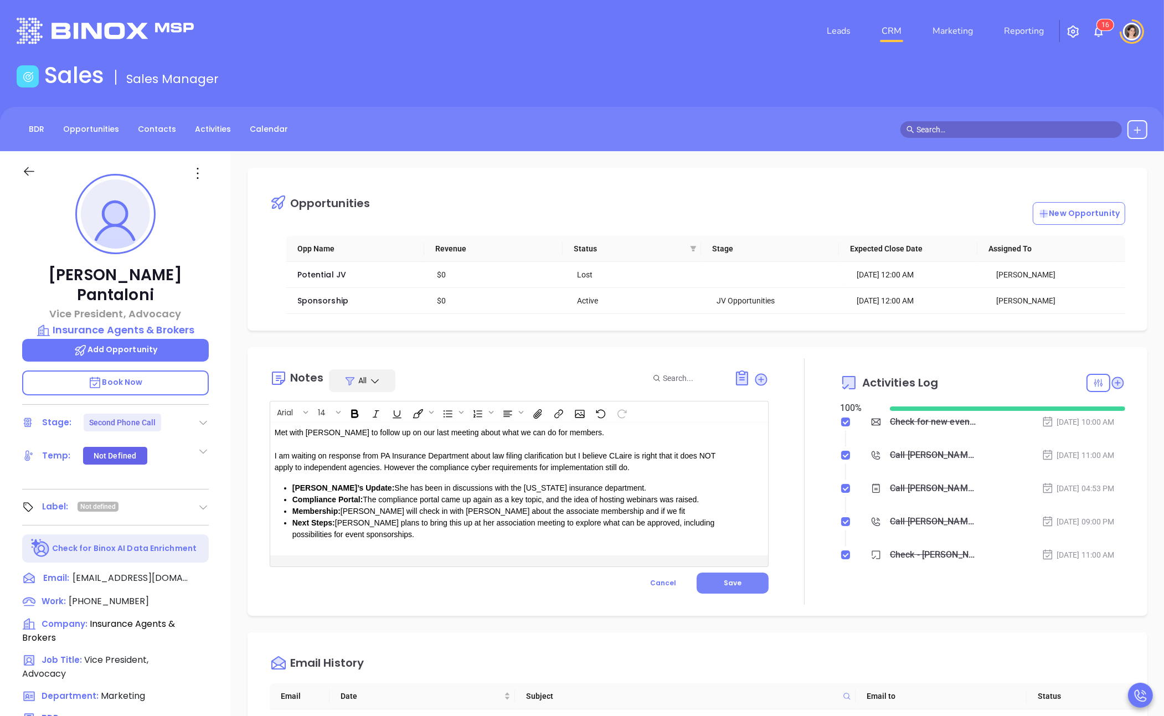
click at [740, 583] on button "Save" at bounding box center [733, 583] width 72 height 21
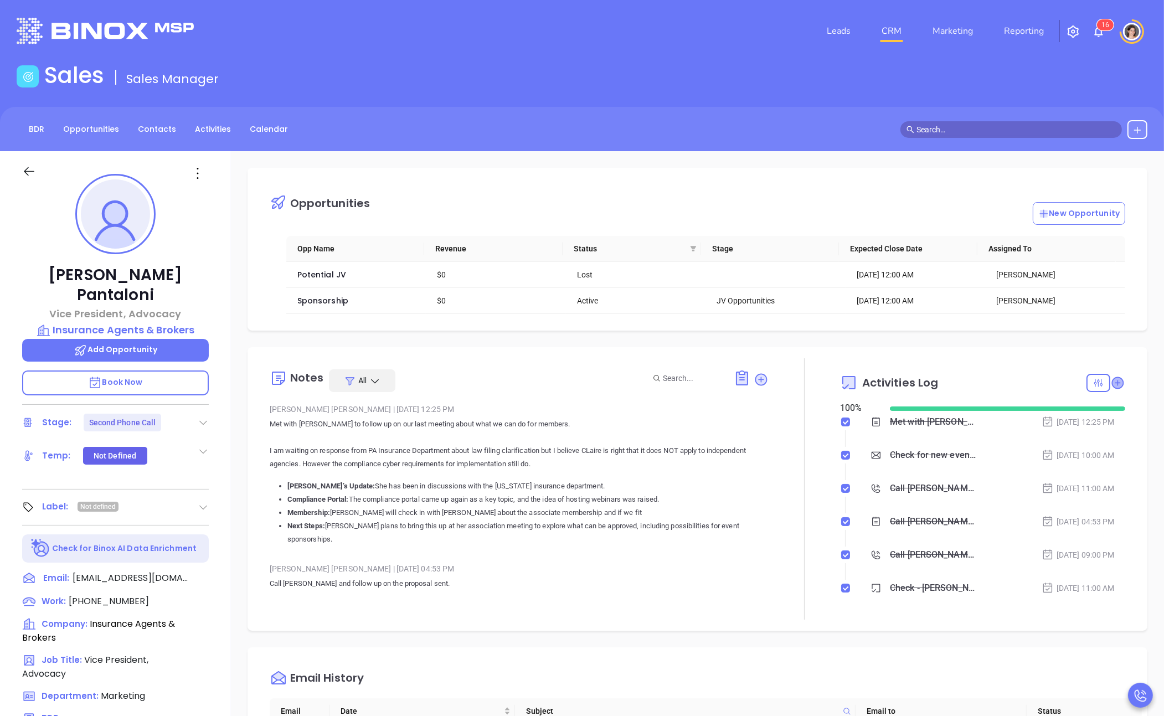
click at [1112, 382] on icon at bounding box center [1117, 382] width 11 height 11
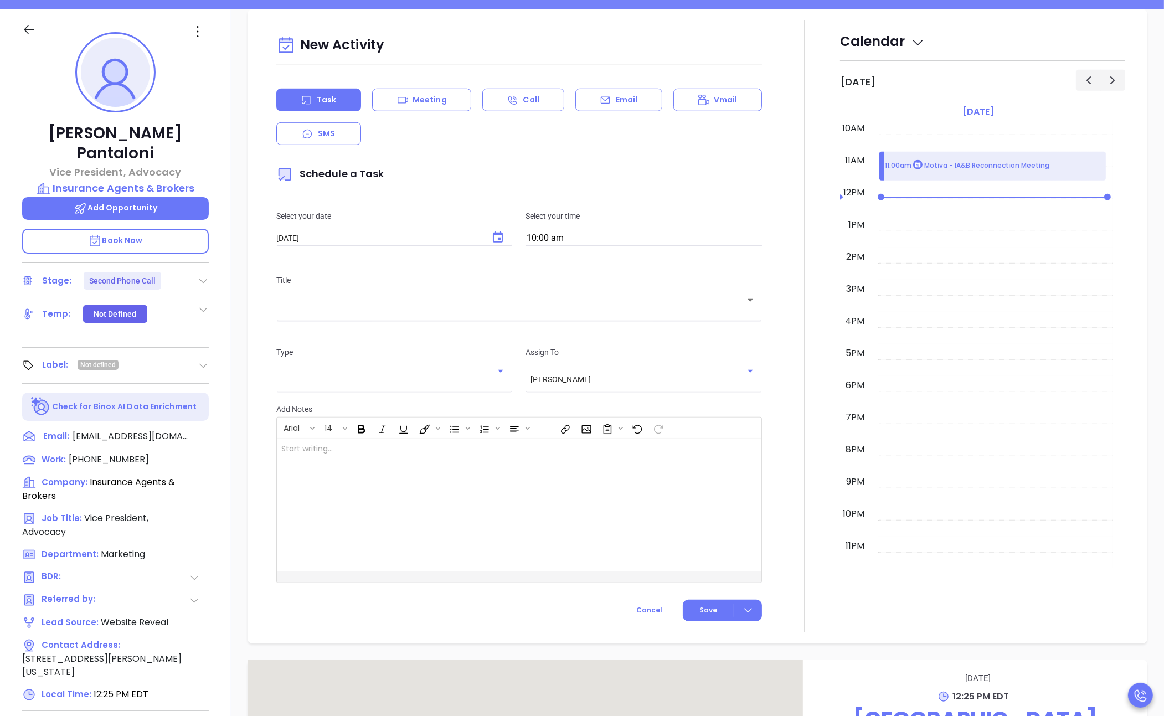
scroll to position [151, 0]
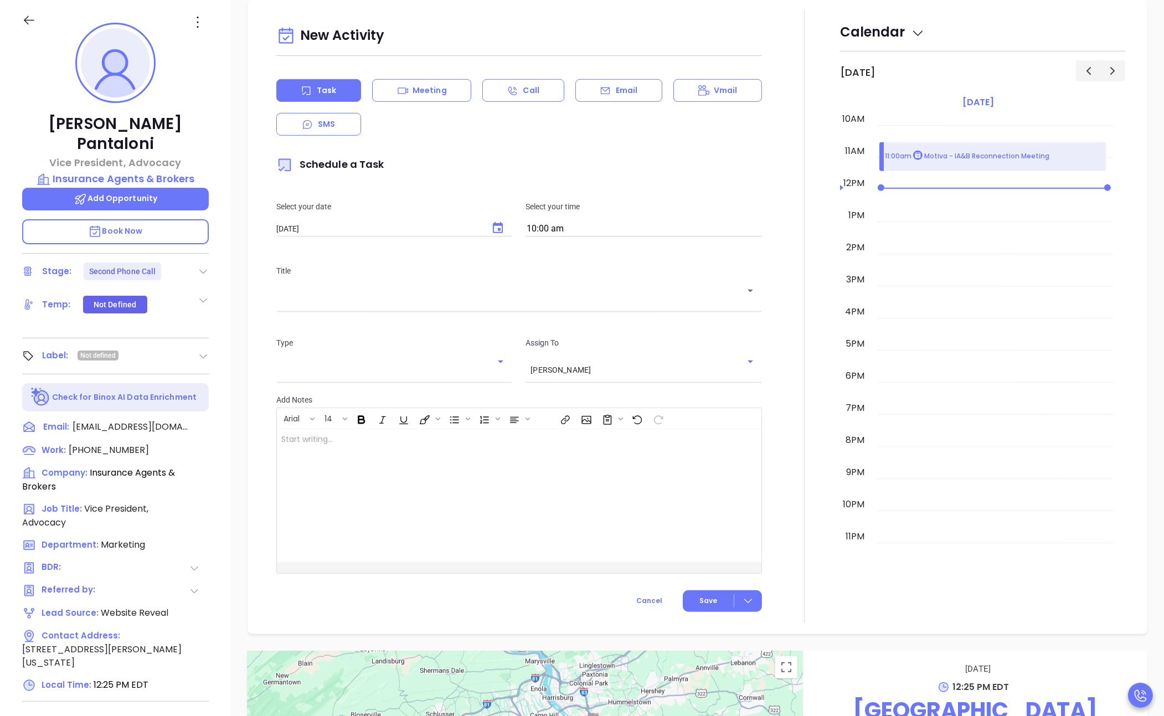
click at [341, 302] on input "text" at bounding box center [510, 299] width 459 height 11
type input "f"
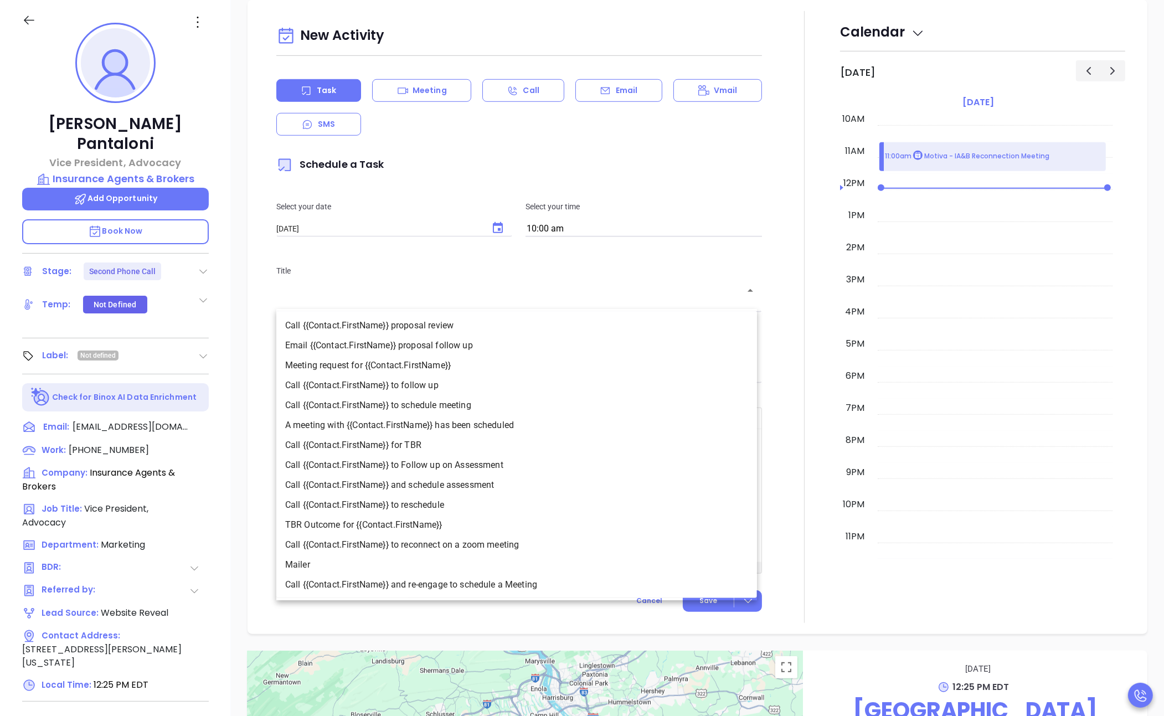
type input "o"
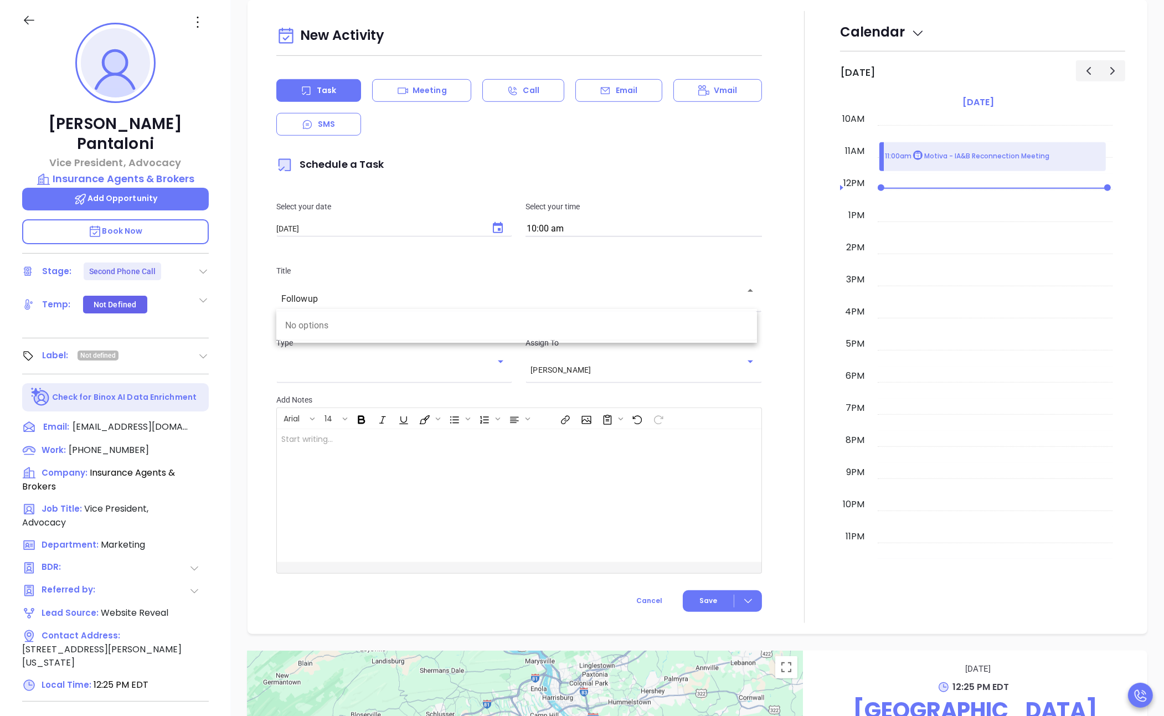
type input "Followup"
click at [333, 528] on div at bounding box center [502, 495] width 451 height 133
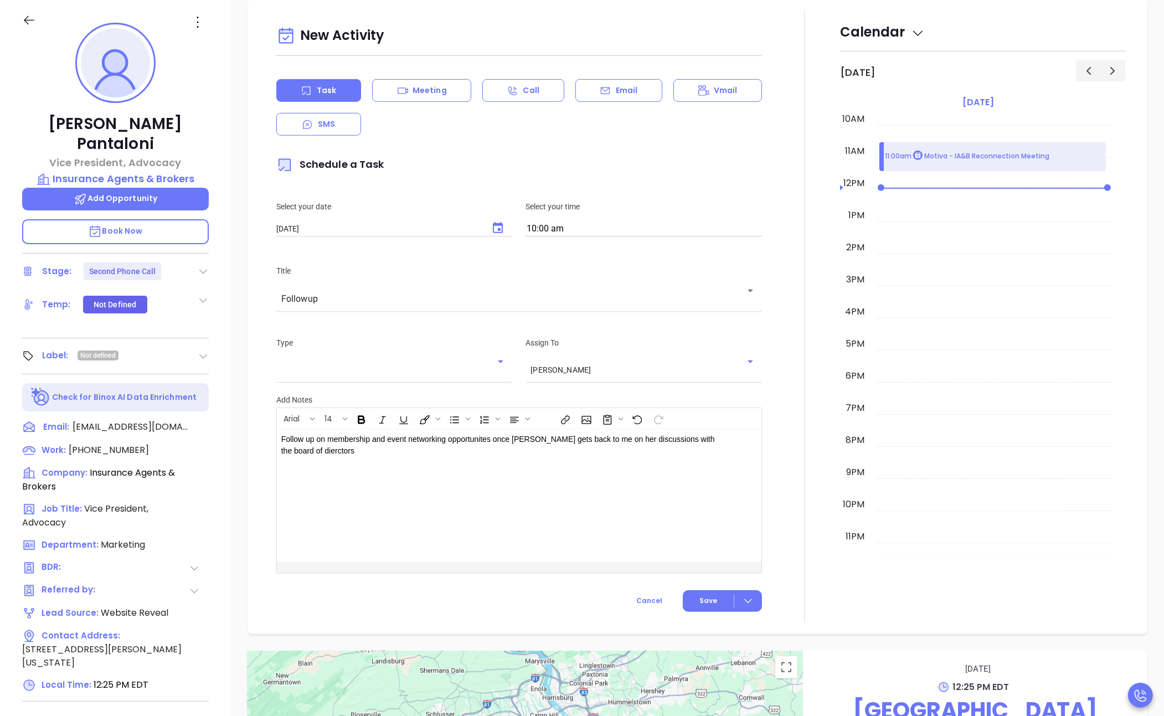
click at [488, 227] on div "Select your date [DATE] ​ Select your time 10:00 am" at bounding box center [519, 219] width 499 height 64
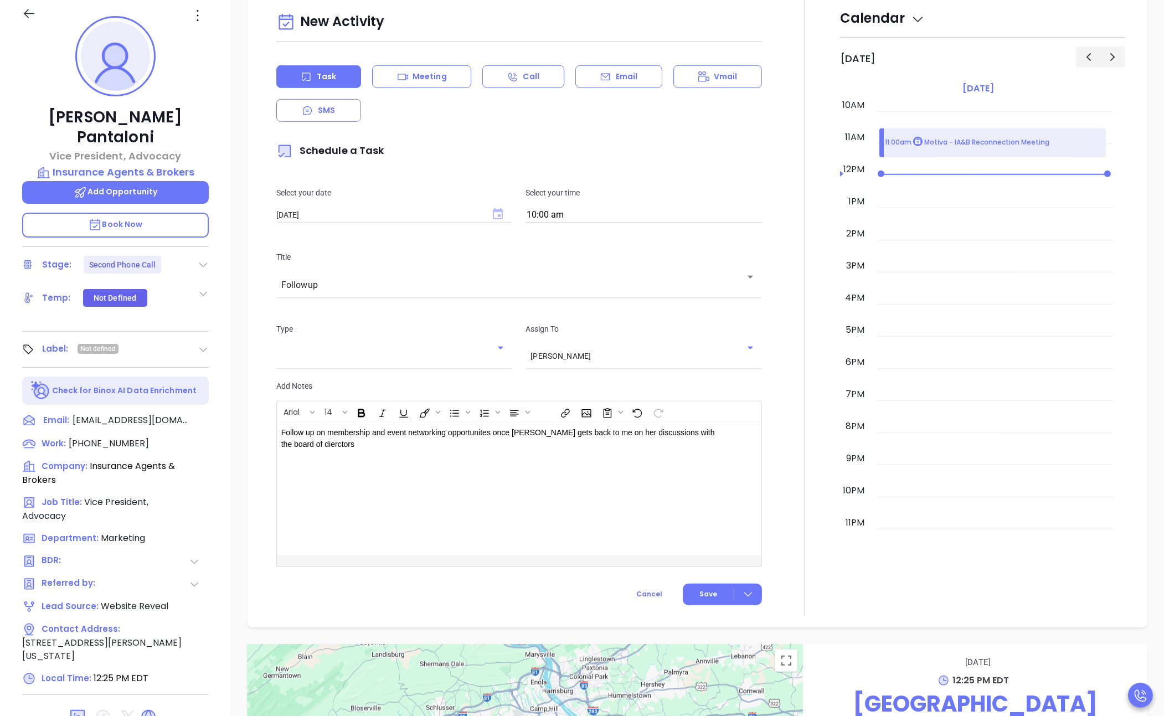
click at [496, 215] on icon "Choose date, selected date is Oct 2, 2025" at bounding box center [498, 213] width 10 height 11
click at [431, 239] on icon "Next month" at bounding box center [433, 237] width 4 height 7
click at [347, 304] on button "4" at bounding box center [345, 304] width 20 height 20
type input "[DATE]"
click at [707, 592] on span "Save" at bounding box center [709, 594] width 18 height 10
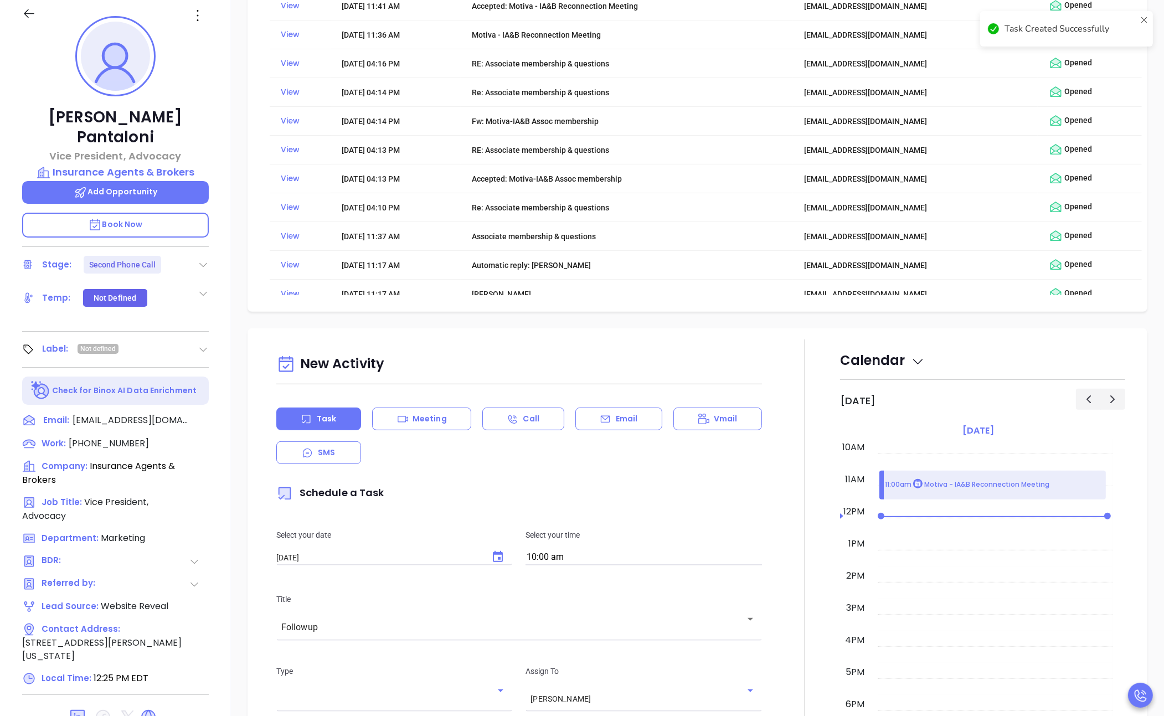
scroll to position [292, 0]
